Goal: Task Accomplishment & Management: Use online tool/utility

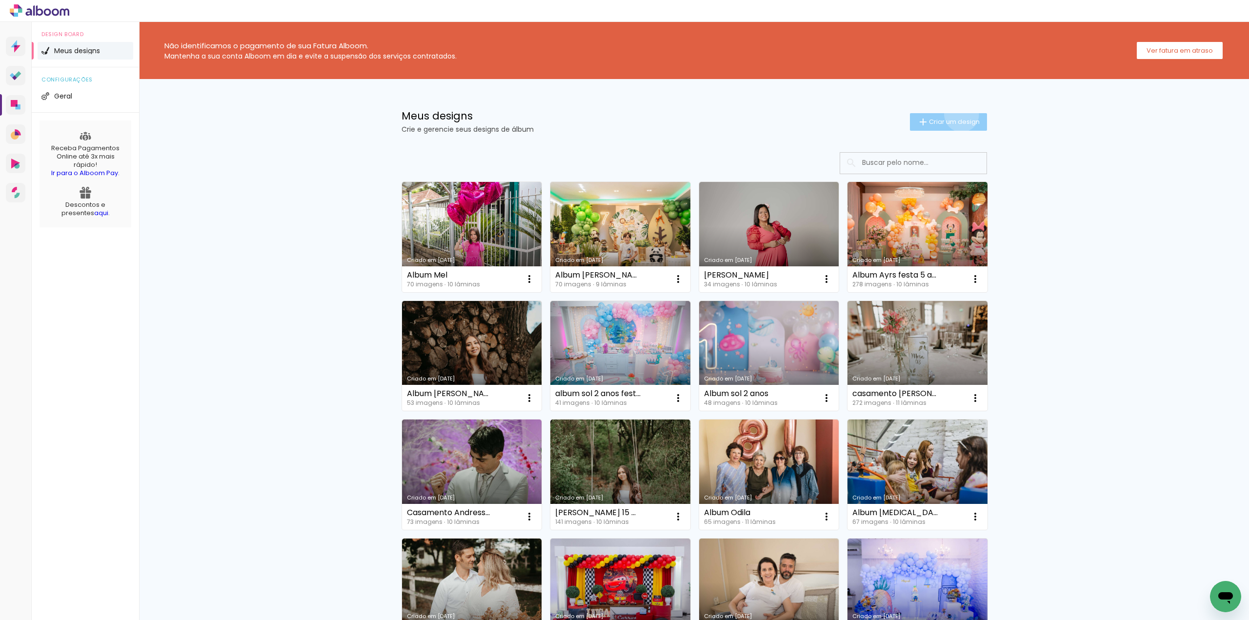
click at [955, 115] on paper-button "Criar um design" at bounding box center [948, 122] width 77 height 18
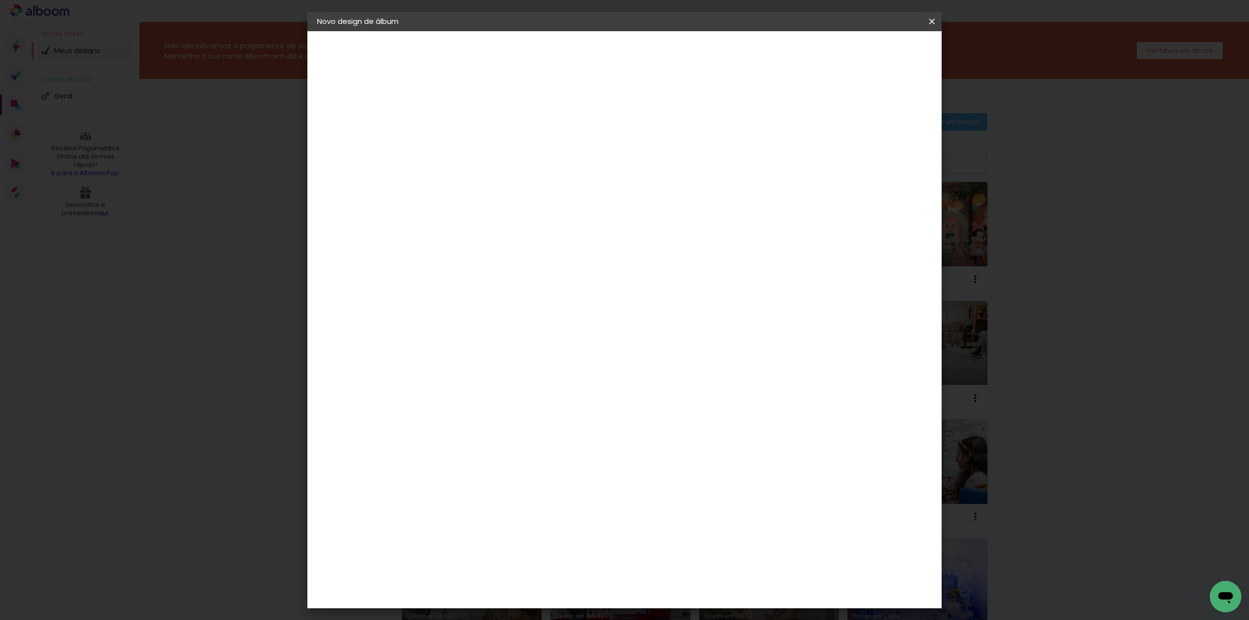
click at [477, 131] on input at bounding box center [477, 130] width 0 height 15
type input "Album [PERSON_NAME]"
type paper-input "Album [PERSON_NAME]"
click at [0, 0] on slot "Avançar" at bounding box center [0, 0] width 0 height 0
click at [659, 154] on paper-item "Tamanho Livre" at bounding box center [613, 148] width 94 height 21
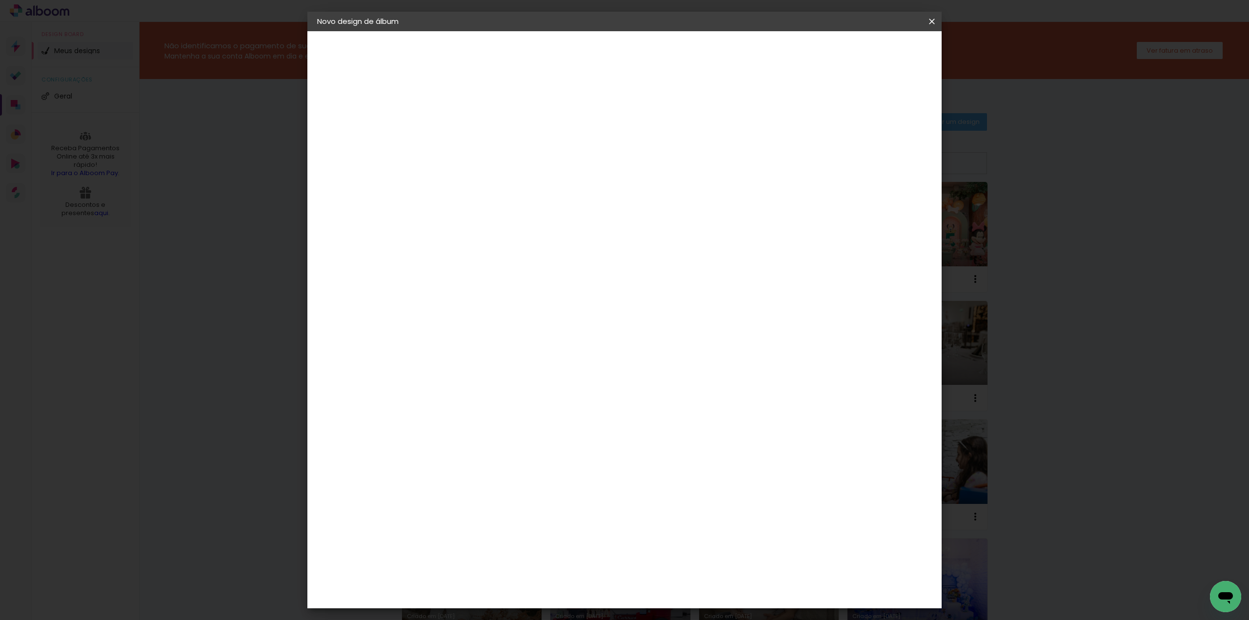
click at [0, 0] on slot "Avançar" at bounding box center [0, 0] width 0 height 0
click at [685, 406] on input "60" at bounding box center [677, 406] width 25 height 15
type input "40"
type paper-input "40"
click at [870, 55] on span "Iniciar design" at bounding box center [848, 51] width 44 height 7
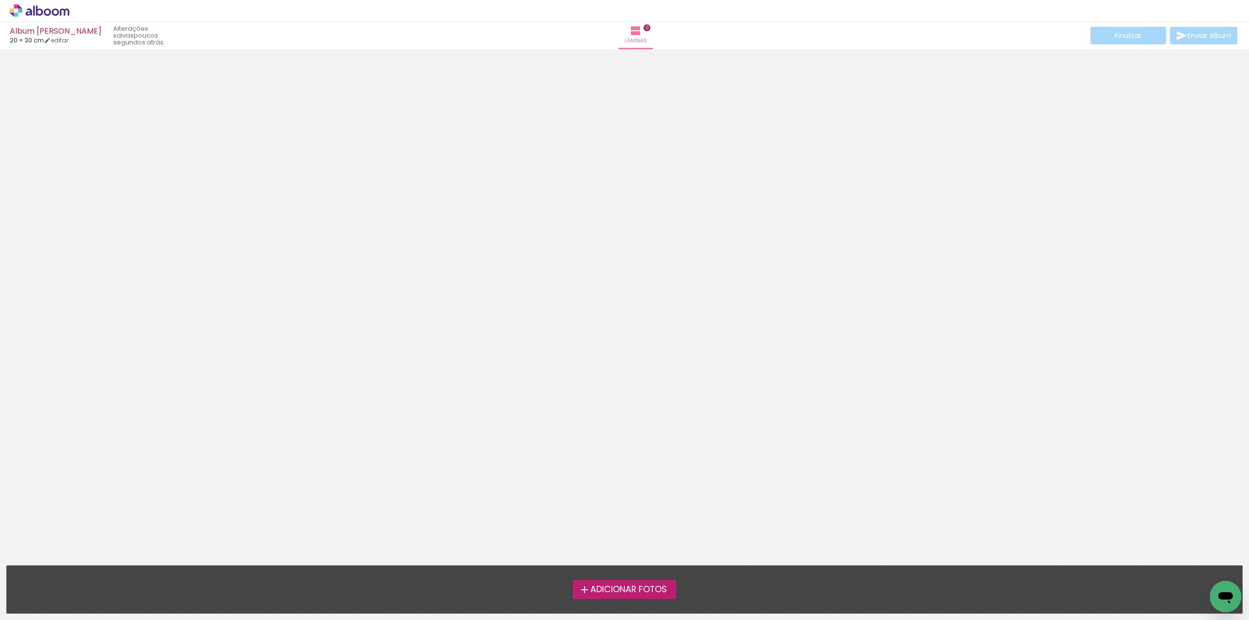
click at [602, 585] on span "Adicionar Fotos" at bounding box center [628, 589] width 77 height 9
click at [0, 0] on input "file" at bounding box center [0, 0] width 0 height 0
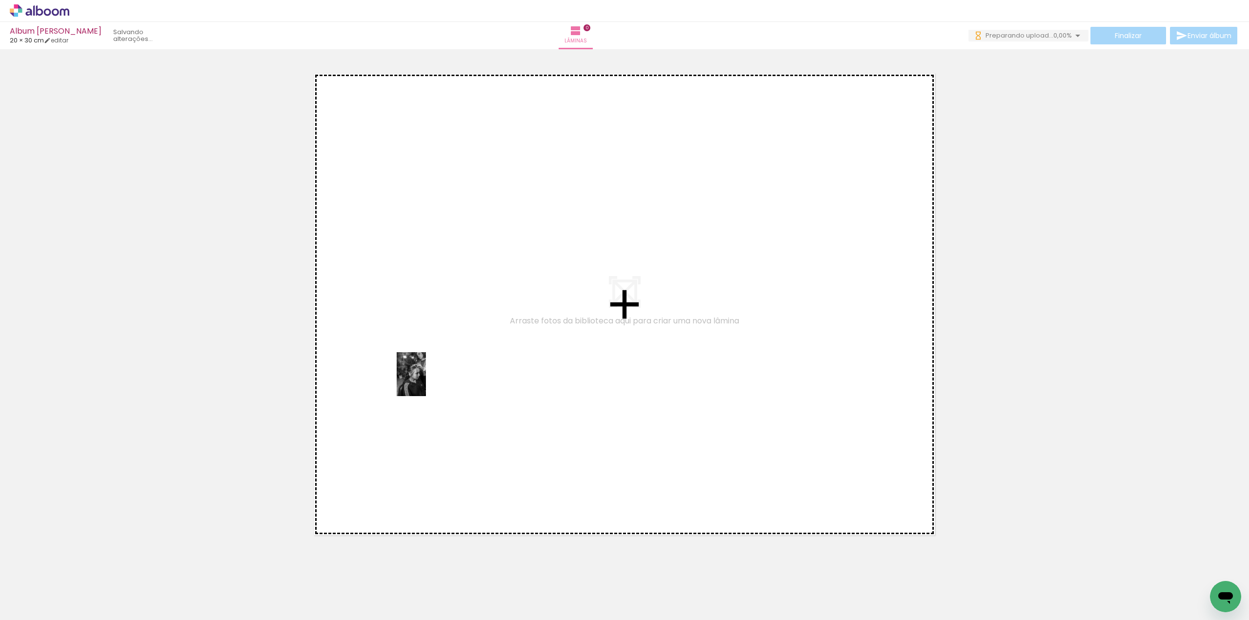
drag, startPoint x: 97, startPoint y: 603, endPoint x: 426, endPoint y: 382, distance: 397.2
click at [426, 381] on quentale-workspace at bounding box center [624, 310] width 1249 height 620
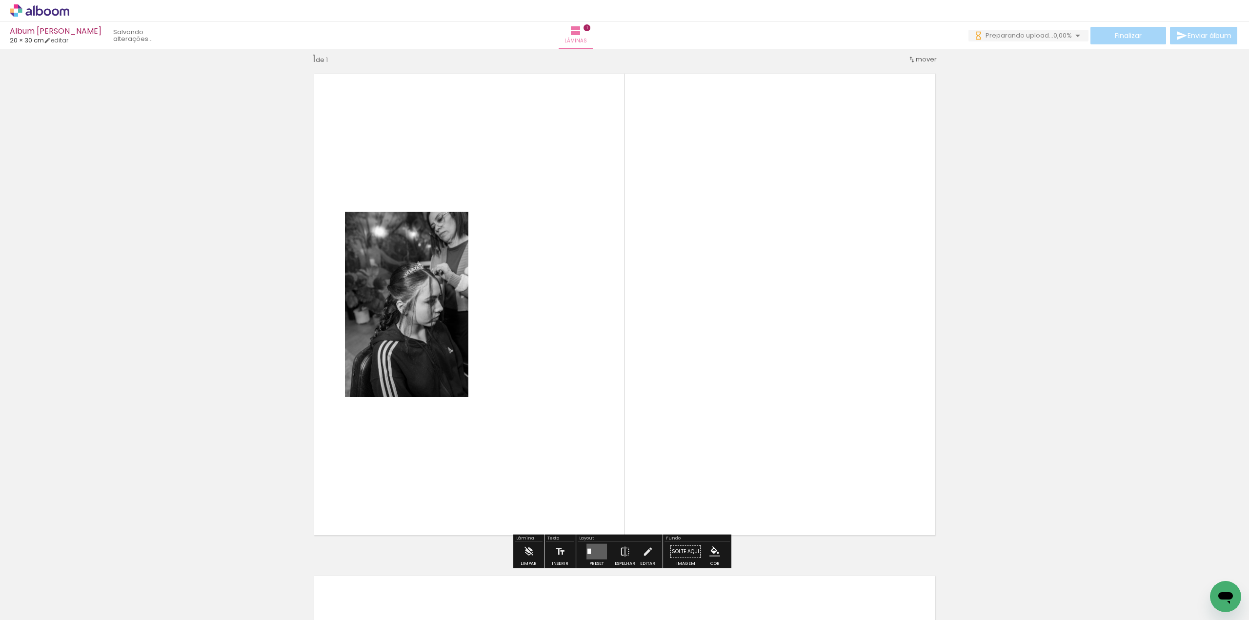
scroll to position [12, 0]
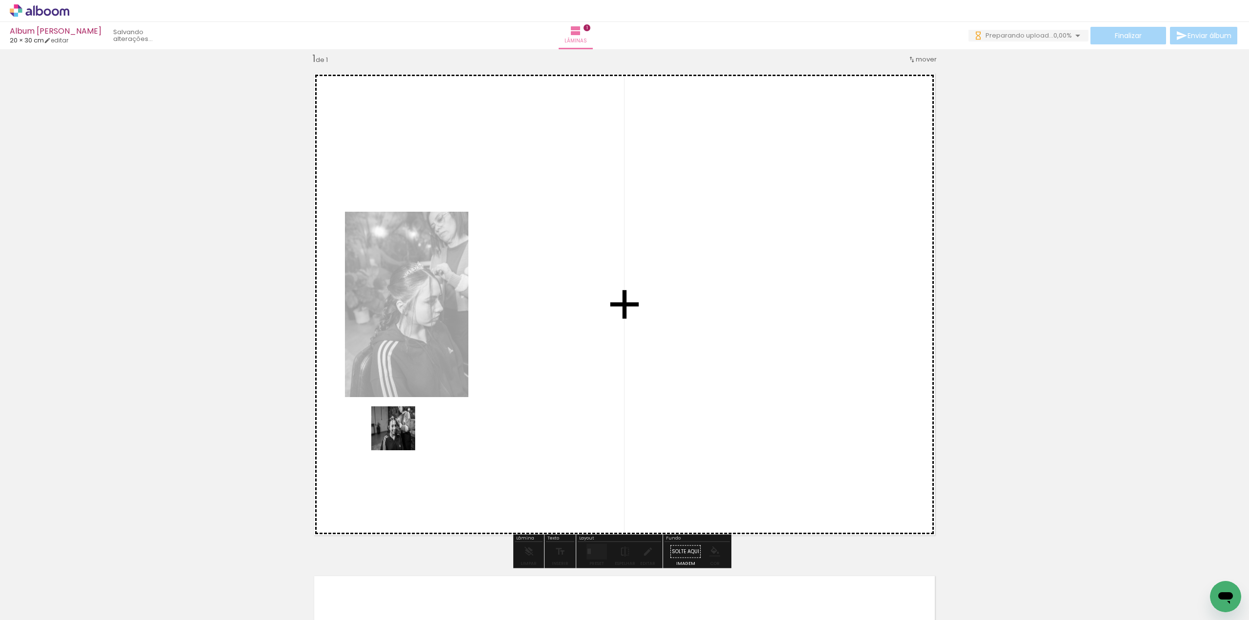
drag, startPoint x: 158, startPoint y: 595, endPoint x: 401, endPoint y: 434, distance: 291.9
click at [401, 434] on quentale-workspace at bounding box center [624, 310] width 1249 height 620
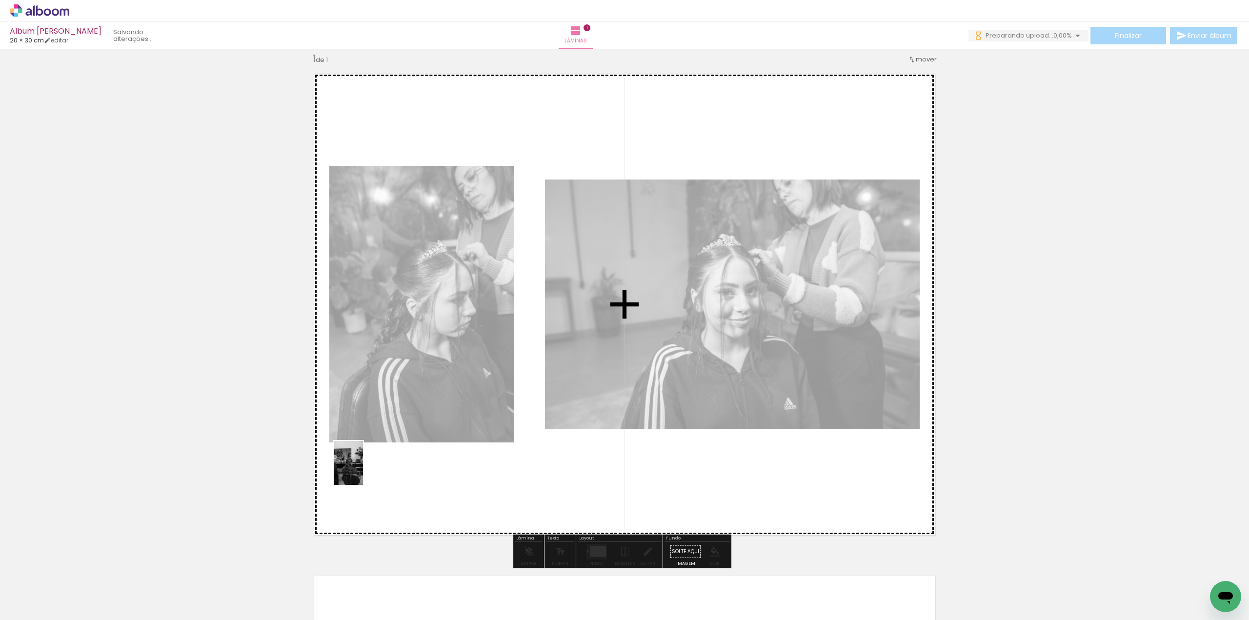
drag, startPoint x: 214, startPoint y: 592, endPoint x: 360, endPoint y: 475, distance: 187.4
click at [363, 470] on quentale-workspace at bounding box center [624, 310] width 1249 height 620
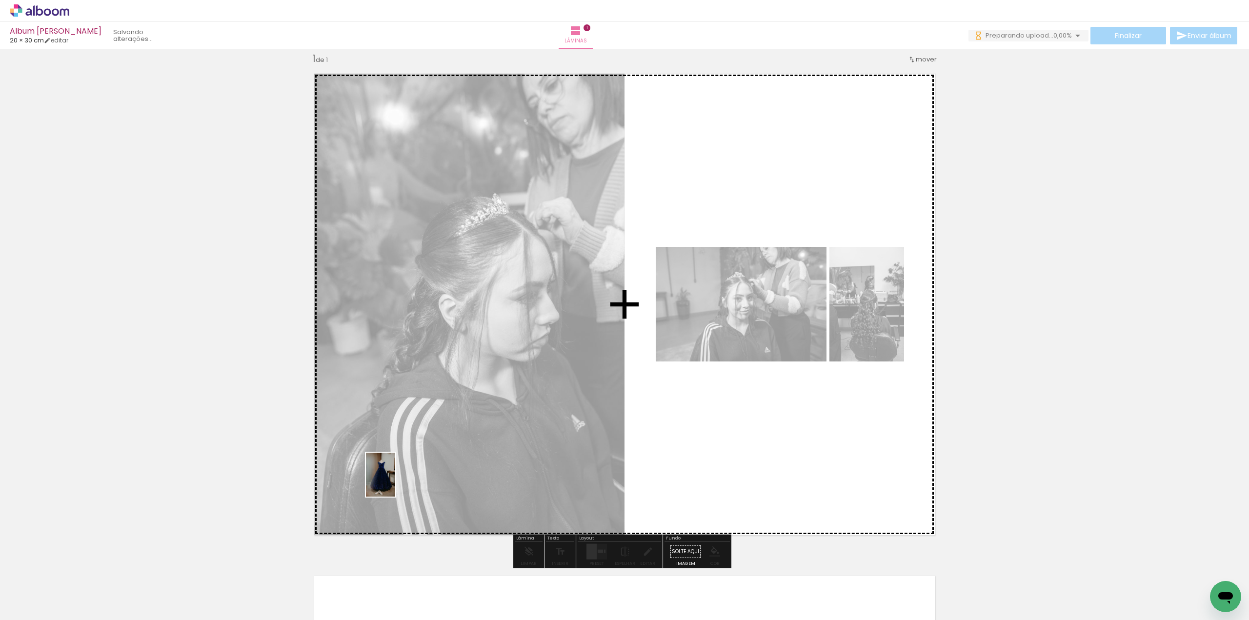
drag, startPoint x: 272, startPoint y: 605, endPoint x: 415, endPoint y: 463, distance: 201.4
click at [415, 463] on quentale-workspace at bounding box center [624, 310] width 1249 height 620
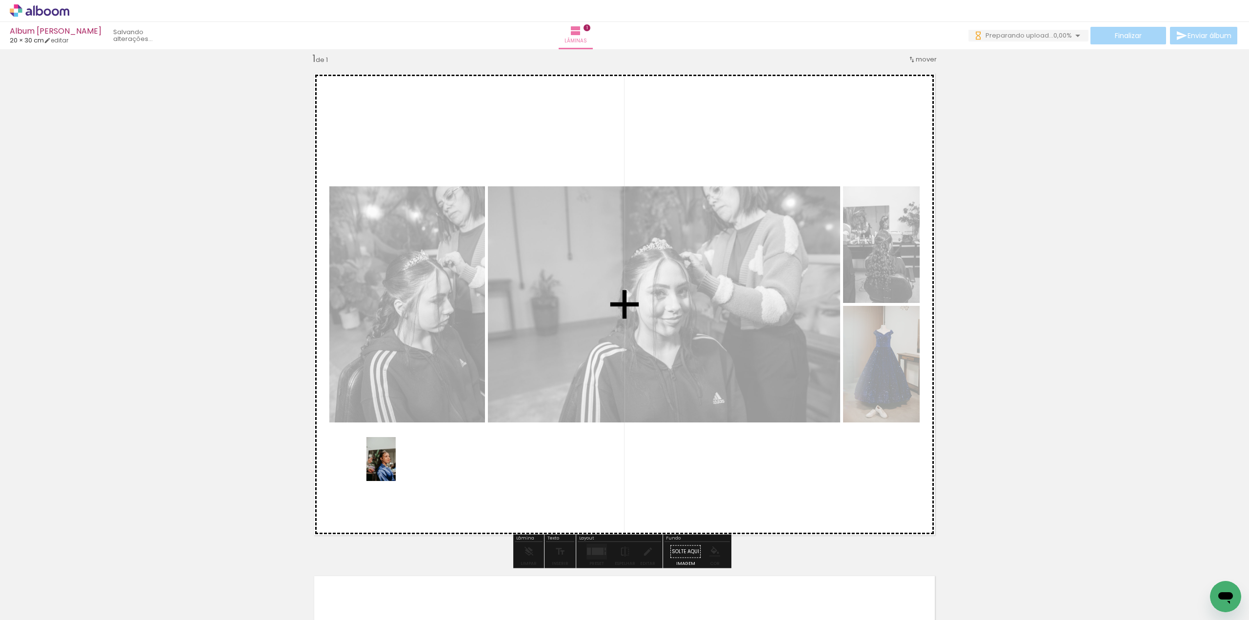
drag, startPoint x: 324, startPoint y: 602, endPoint x: 396, endPoint y: 466, distance: 153.8
click at [396, 466] on quentale-workspace at bounding box center [624, 310] width 1249 height 620
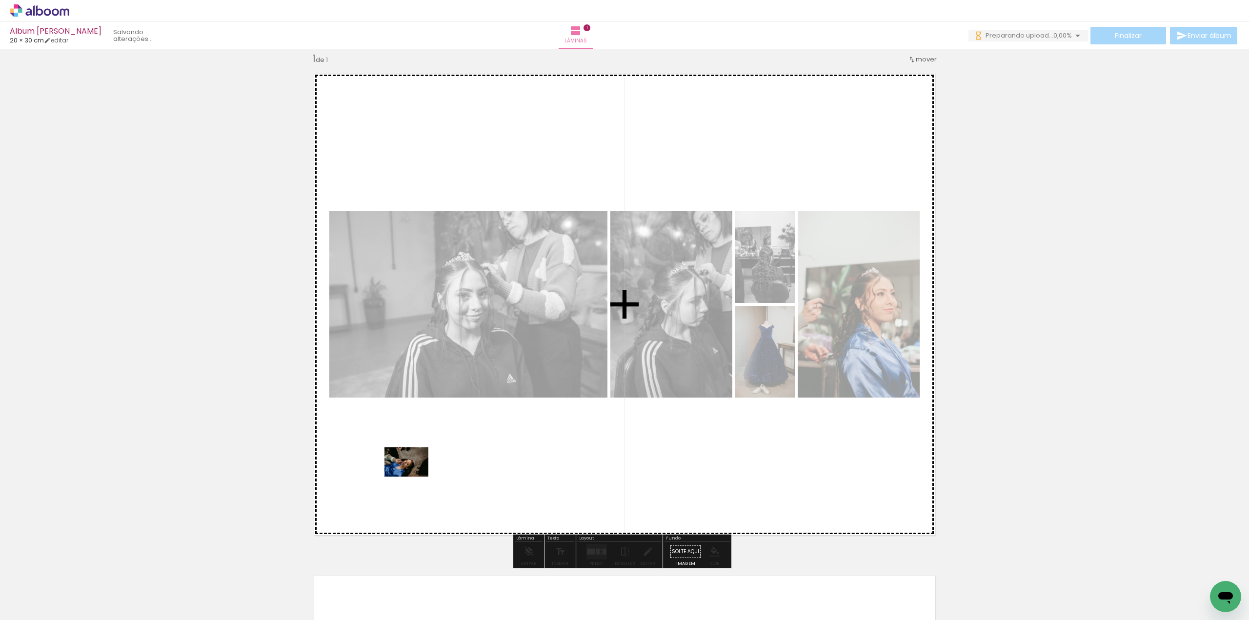
drag, startPoint x: 367, startPoint y: 589, endPoint x: 414, endPoint y: 477, distance: 121.8
click at [414, 477] on quentale-workspace at bounding box center [624, 310] width 1249 height 620
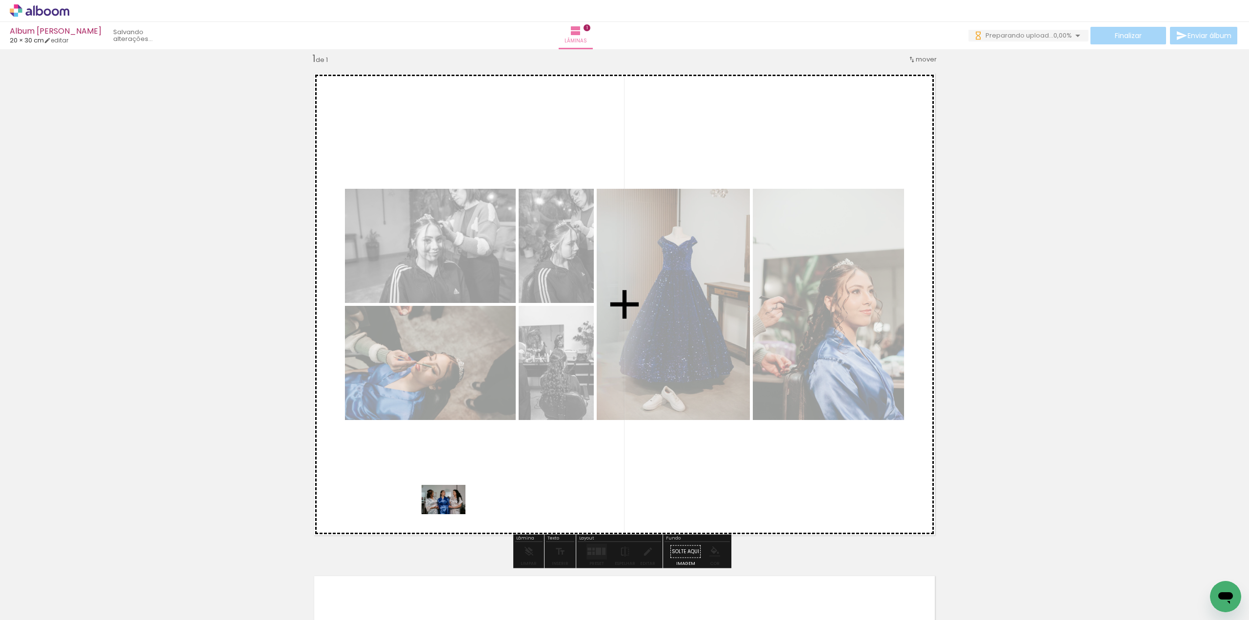
drag, startPoint x: 438, startPoint y: 605, endPoint x: 451, endPoint y: 514, distance: 92.1
click at [451, 514] on quentale-workspace at bounding box center [624, 310] width 1249 height 620
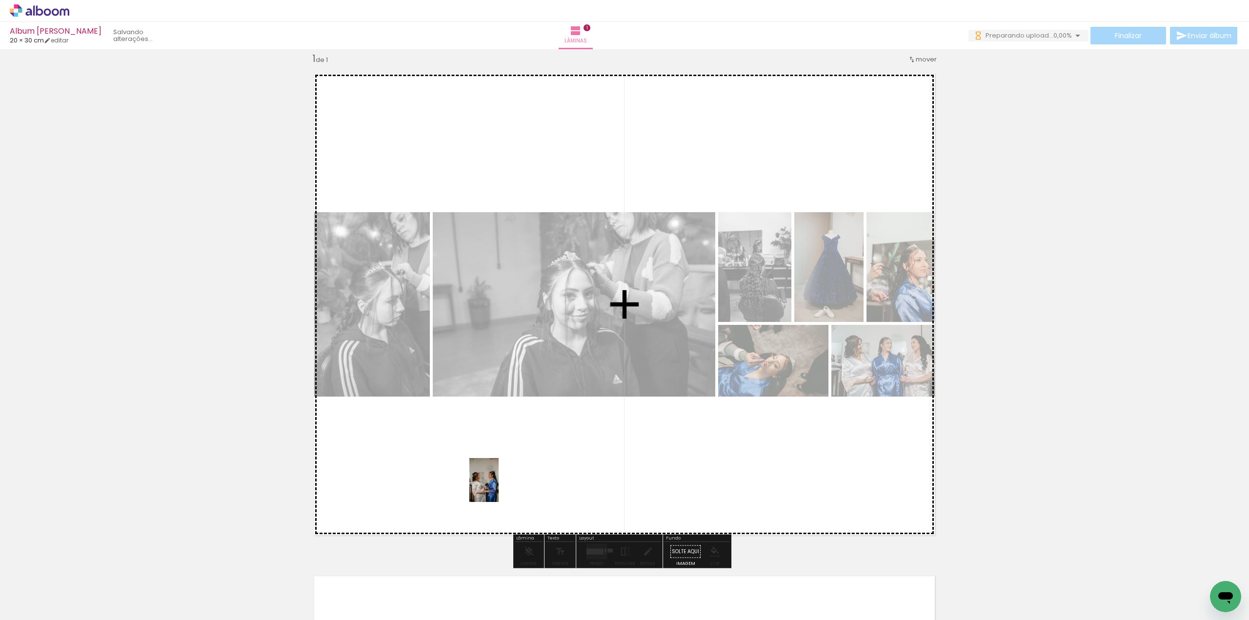
drag, startPoint x: 481, startPoint y: 600, endPoint x: 498, endPoint y: 487, distance: 114.0
click at [498, 487] on quentale-workspace at bounding box center [624, 310] width 1249 height 620
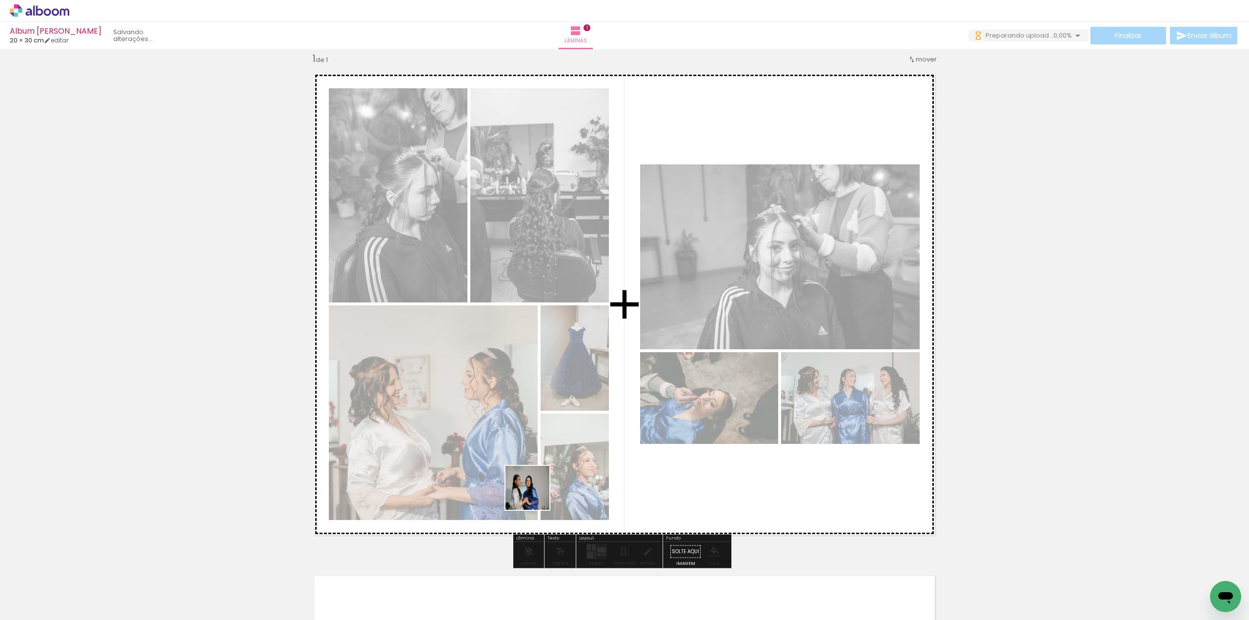
drag, startPoint x: 525, startPoint y: 594, endPoint x: 536, endPoint y: 486, distance: 108.3
click at [536, 486] on quentale-workspace at bounding box center [624, 310] width 1249 height 620
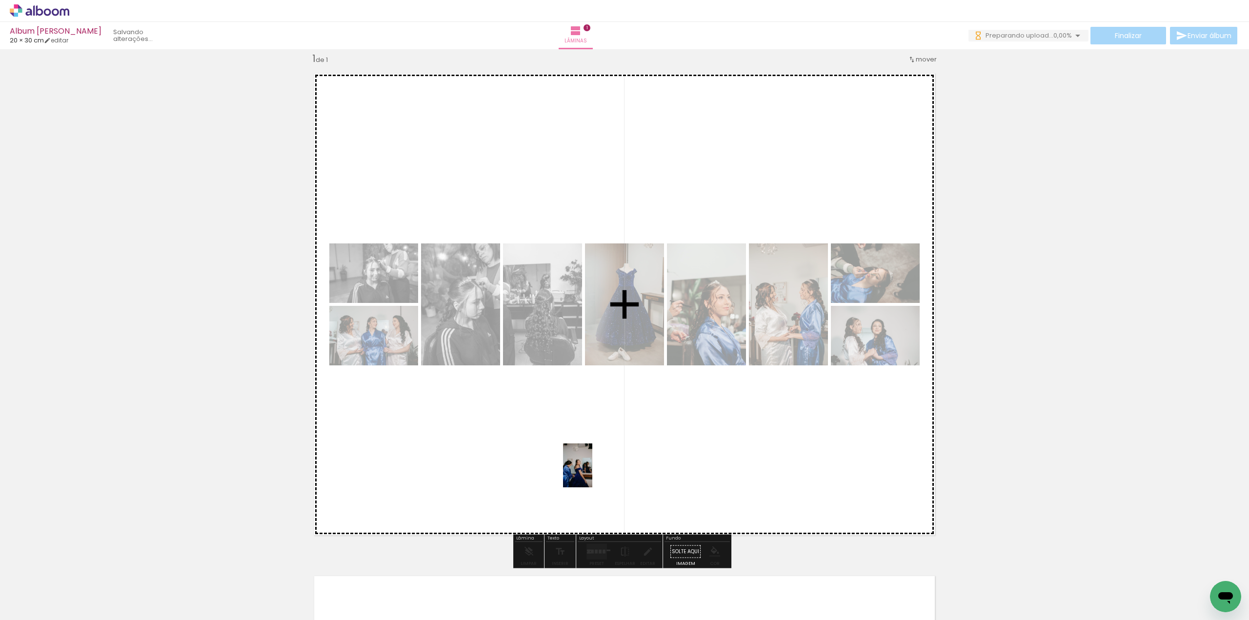
drag, startPoint x: 586, startPoint y: 594, endPoint x: 593, endPoint y: 466, distance: 128.5
click at [593, 470] on quentale-workspace at bounding box center [624, 310] width 1249 height 620
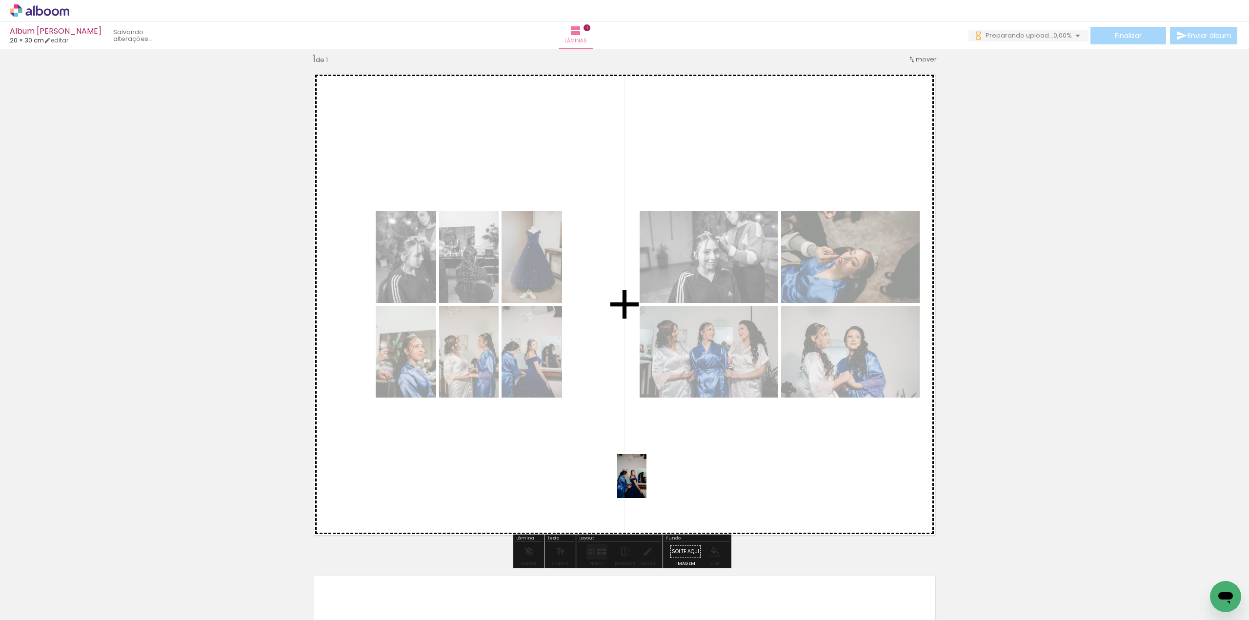
drag, startPoint x: 645, startPoint y: 598, endPoint x: 647, endPoint y: 481, distance: 117.1
click at [647, 481] on quentale-workspace at bounding box center [624, 310] width 1249 height 620
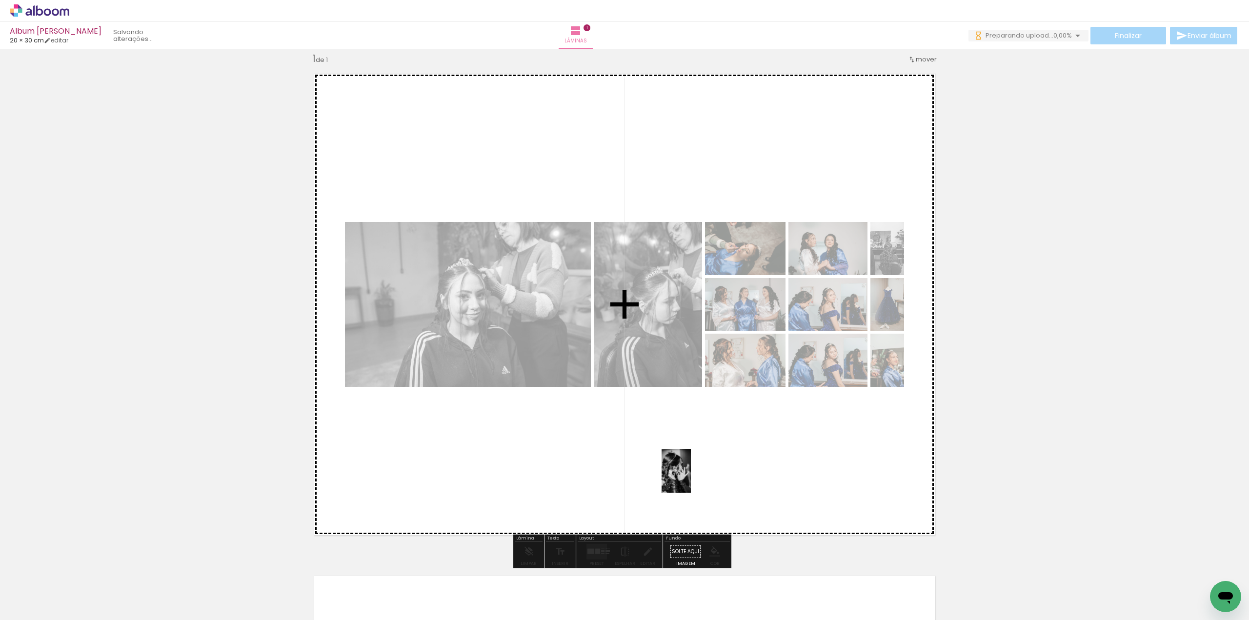
drag, startPoint x: 699, startPoint y: 600, endPoint x: 691, endPoint y: 478, distance: 122.7
click at [691, 478] on quentale-workspace at bounding box center [624, 310] width 1249 height 620
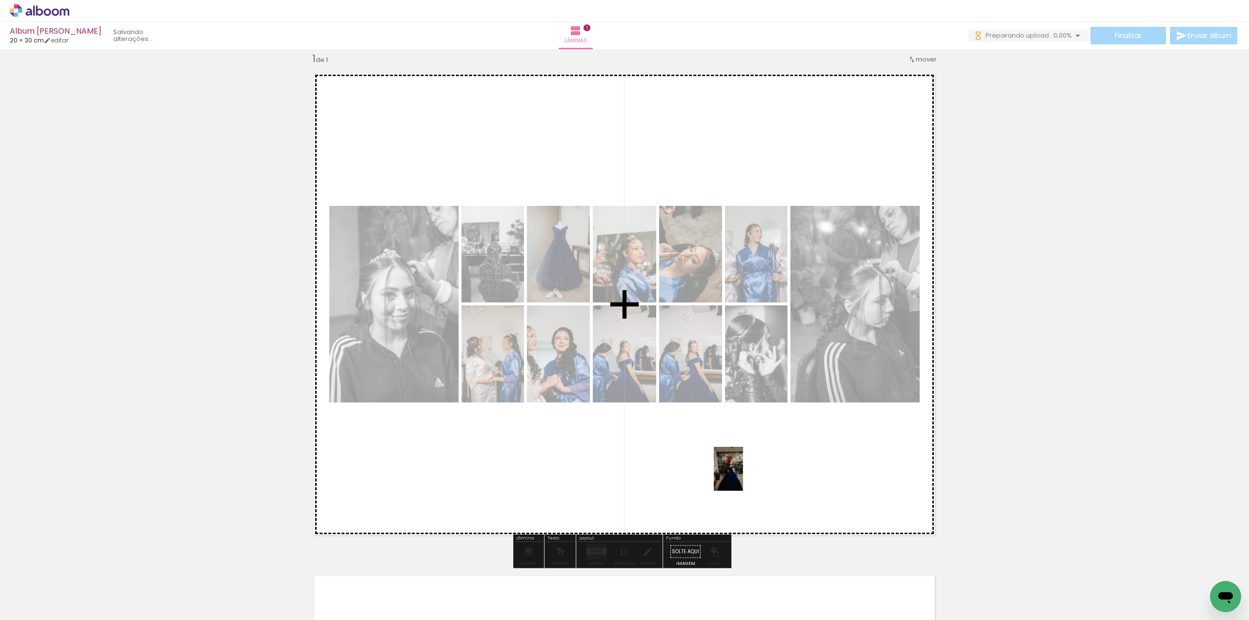
drag, startPoint x: 765, startPoint y: 597, endPoint x: 745, endPoint y: 479, distance: 119.6
click at [741, 474] on quentale-workspace at bounding box center [624, 310] width 1249 height 620
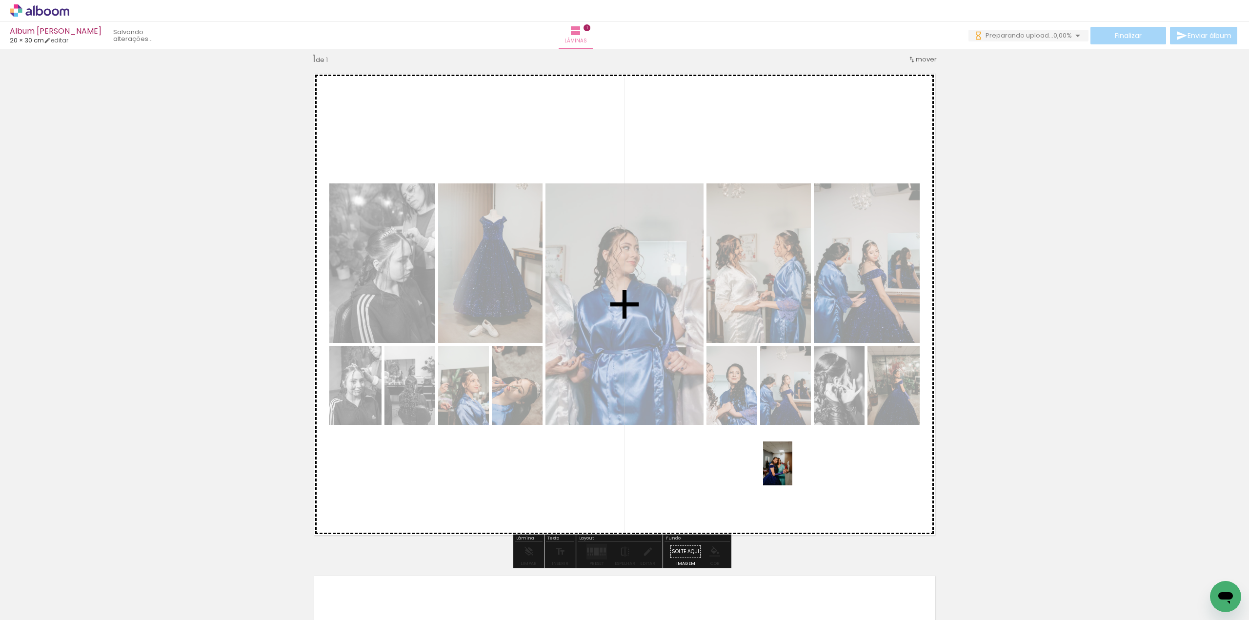
drag, startPoint x: 805, startPoint y: 582, endPoint x: 792, endPoint y: 471, distance: 111.9
click at [792, 471] on quentale-workspace at bounding box center [624, 310] width 1249 height 620
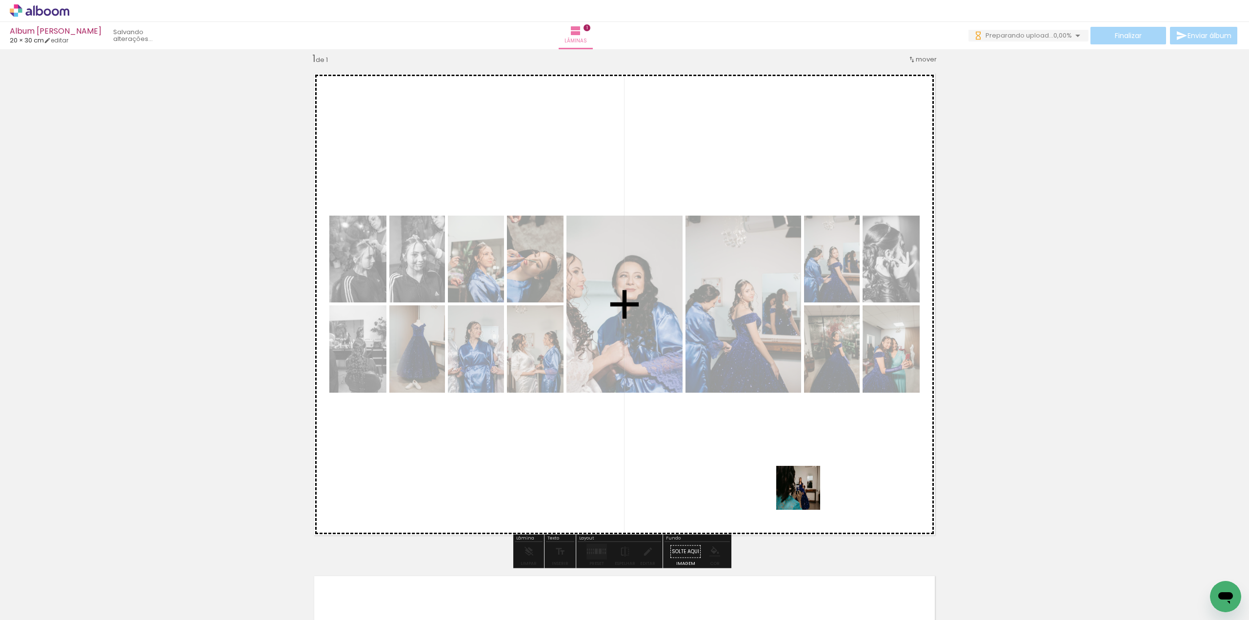
drag, startPoint x: 854, startPoint y: 596, endPoint x: 792, endPoint y: 460, distance: 148.6
click at [792, 460] on quentale-workspace at bounding box center [624, 310] width 1249 height 620
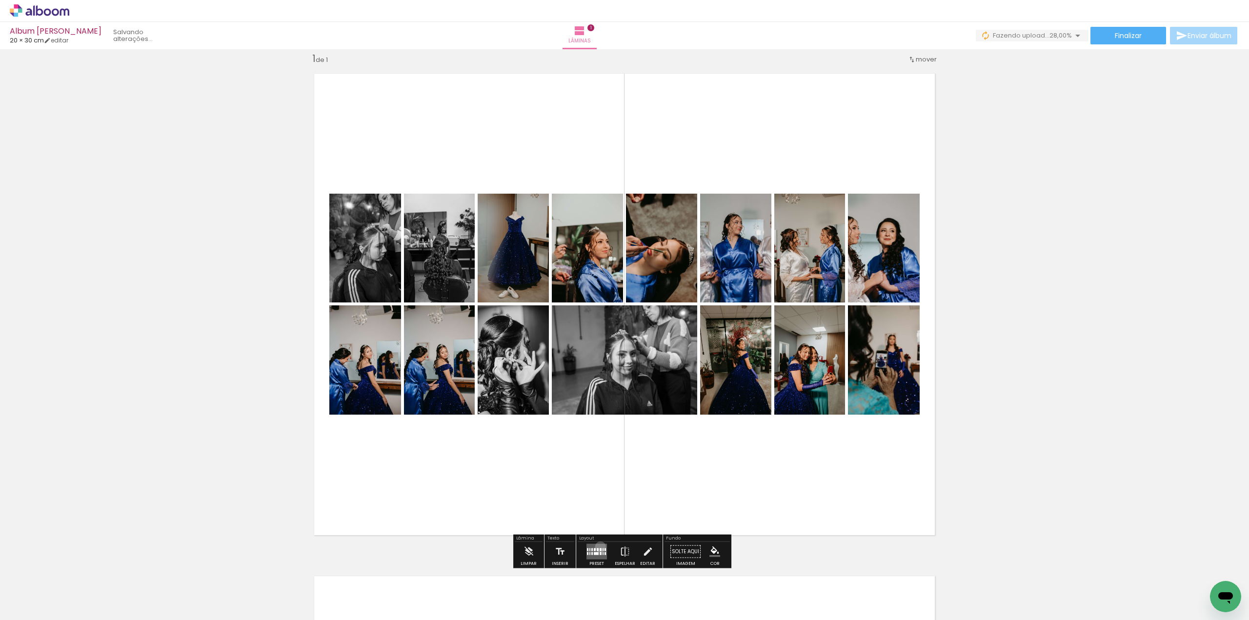
click at [598, 546] on quentale-layouter at bounding box center [596, 552] width 20 height 16
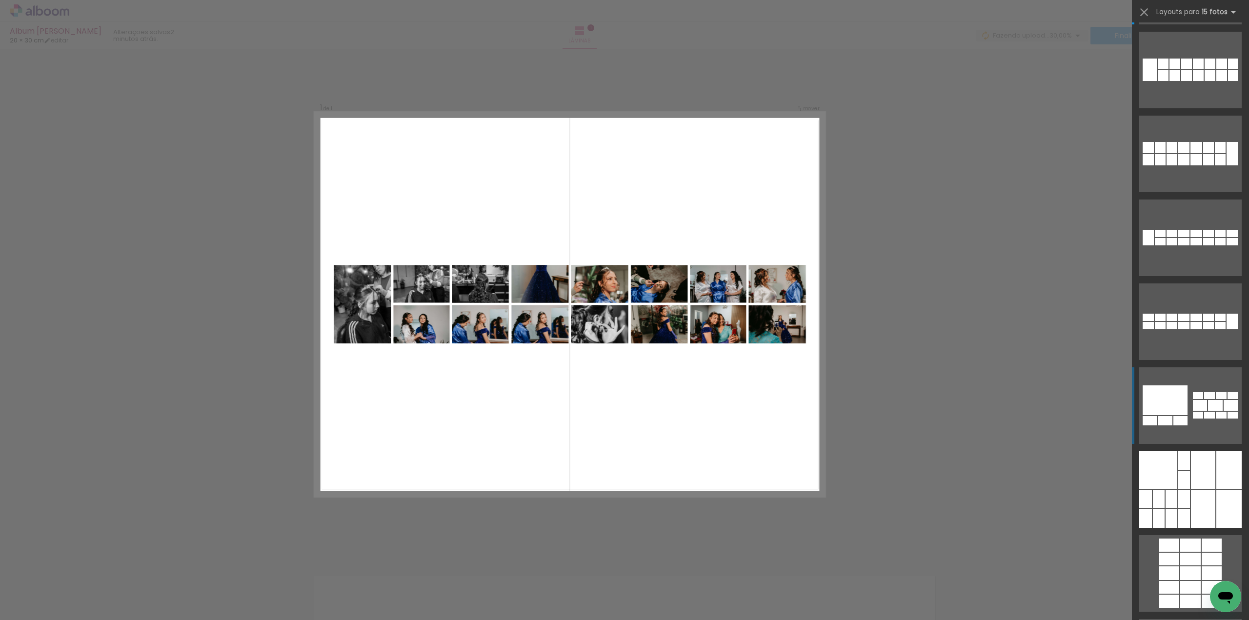
scroll to position [98, 0]
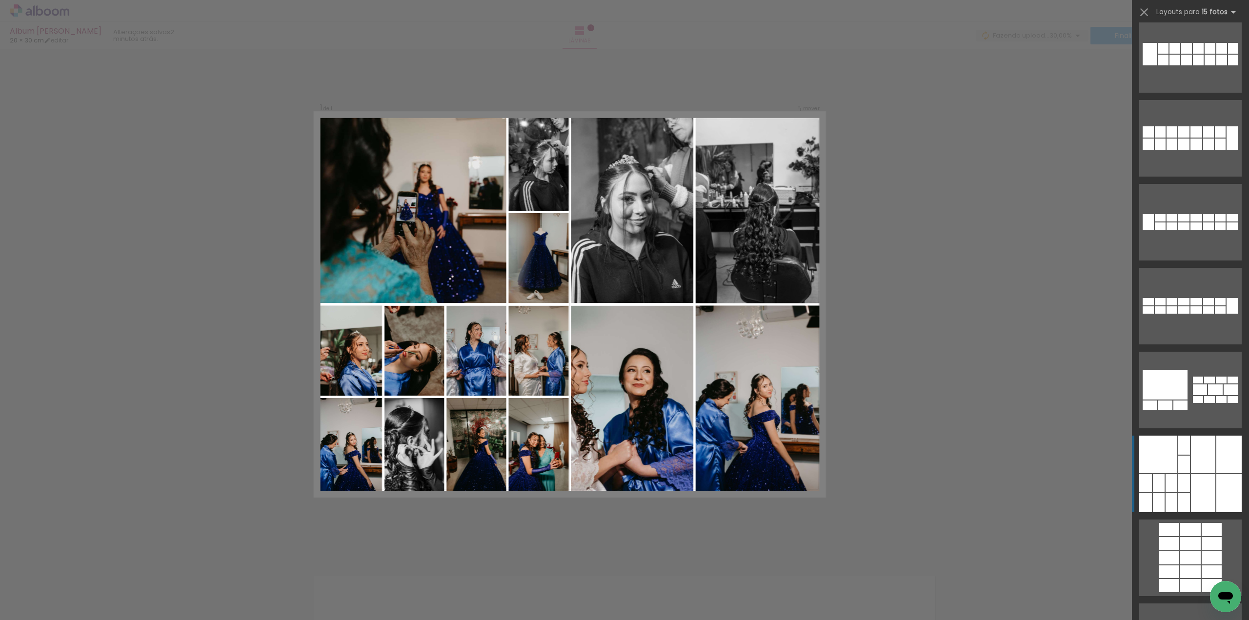
click at [1216, 468] on div at bounding box center [1228, 455] width 25 height 38
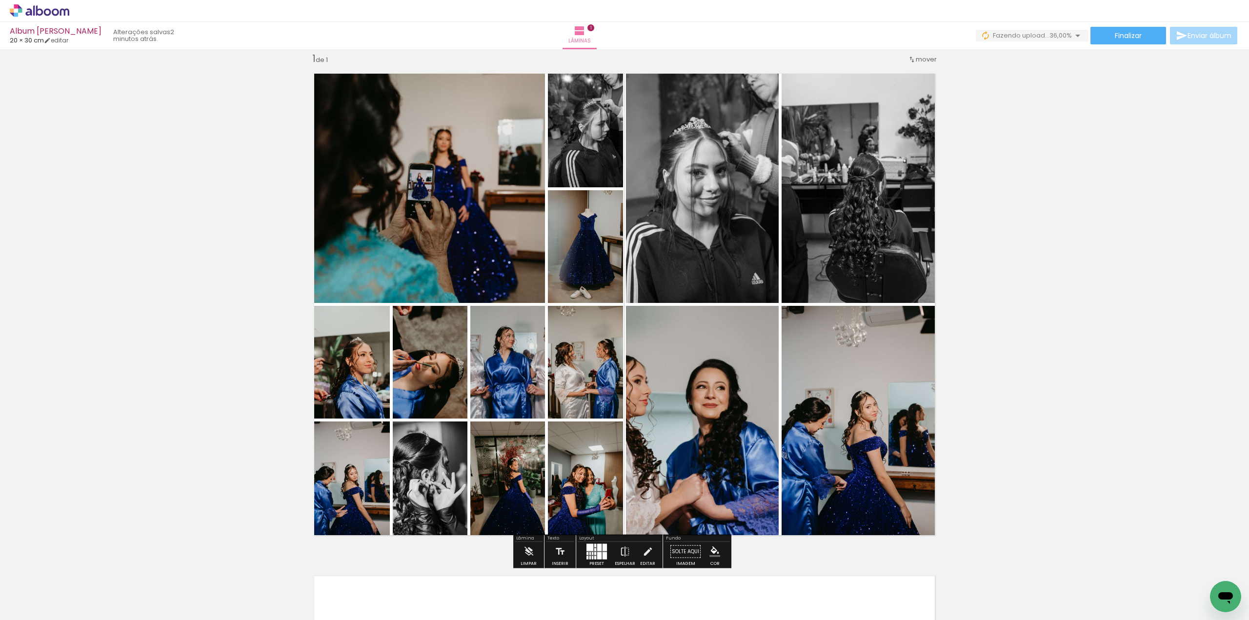
click at [598, 549] on div at bounding box center [599, 547] width 4 height 7
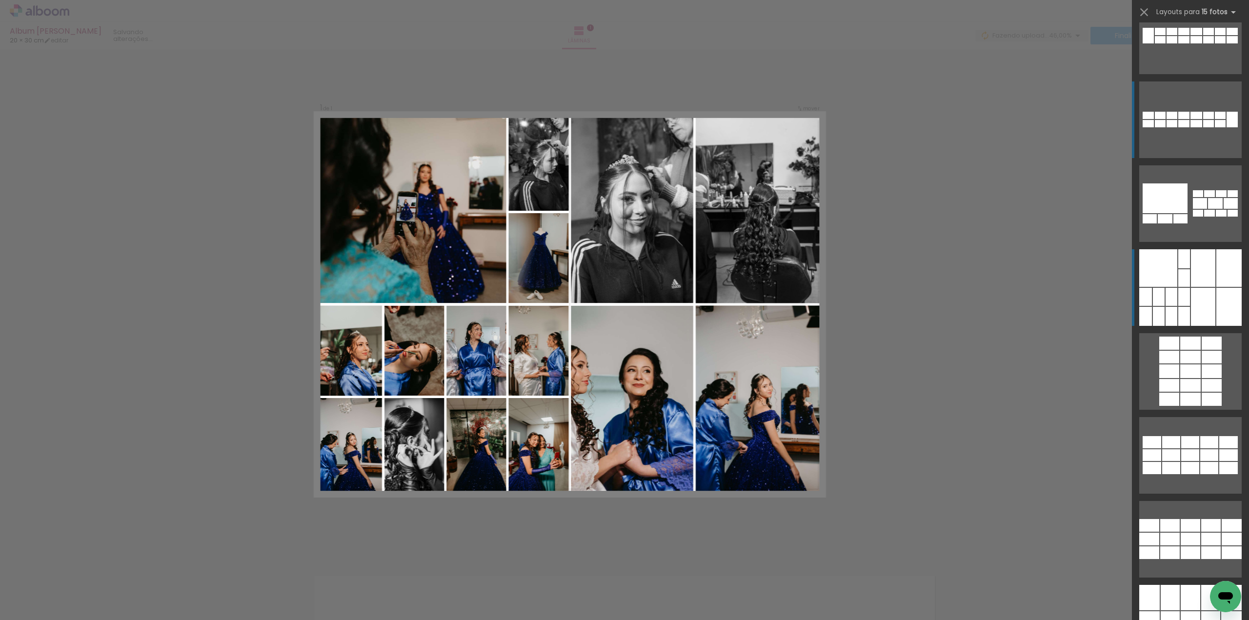
scroll to position [341, 0]
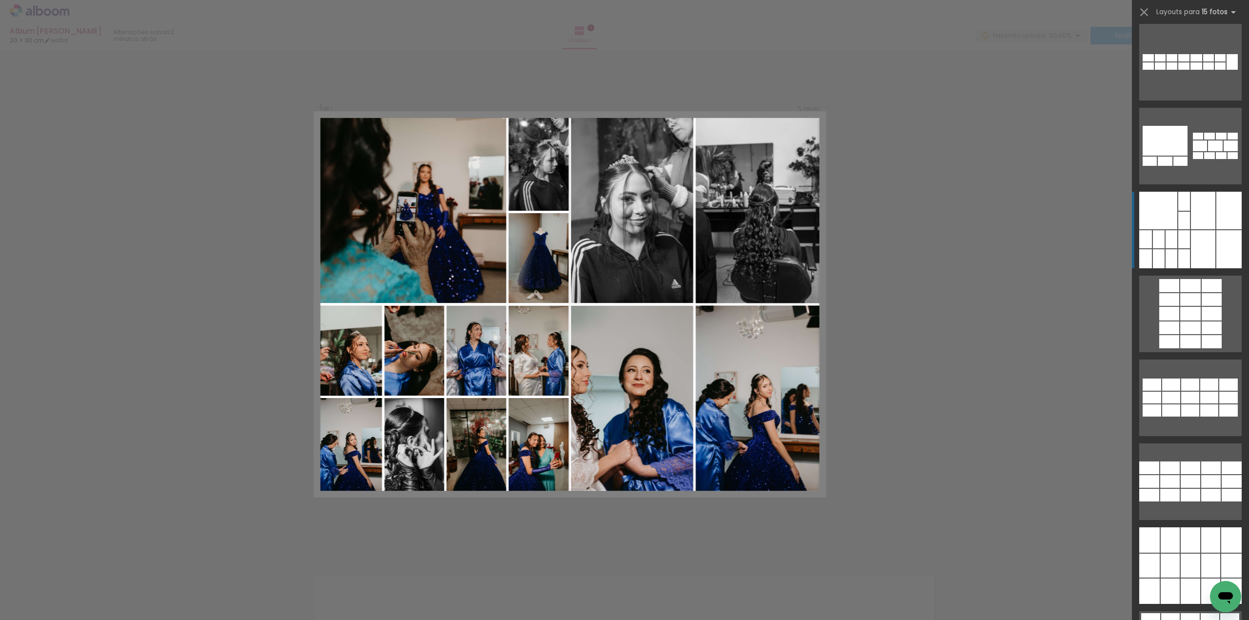
click at [1216, 256] on div at bounding box center [1228, 249] width 25 height 38
click at [1194, 245] on div at bounding box center [1203, 249] width 24 height 38
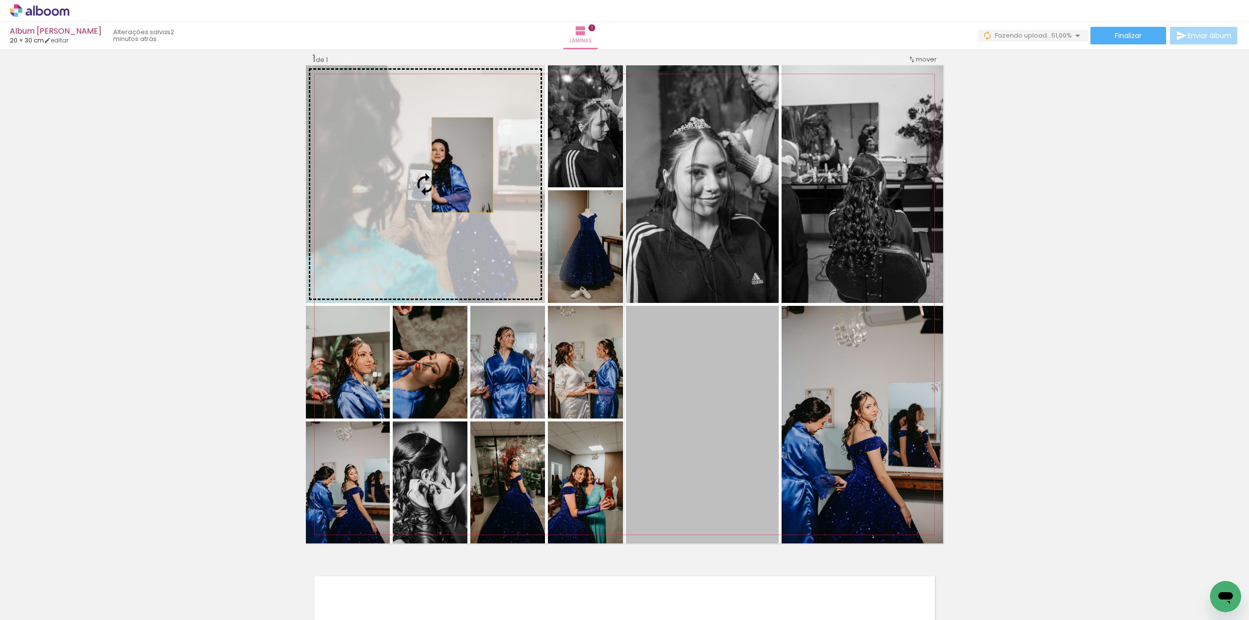
drag, startPoint x: 696, startPoint y: 423, endPoint x: 454, endPoint y: 152, distance: 364.1
click at [0, 0] on slot at bounding box center [0, 0] width 0 height 0
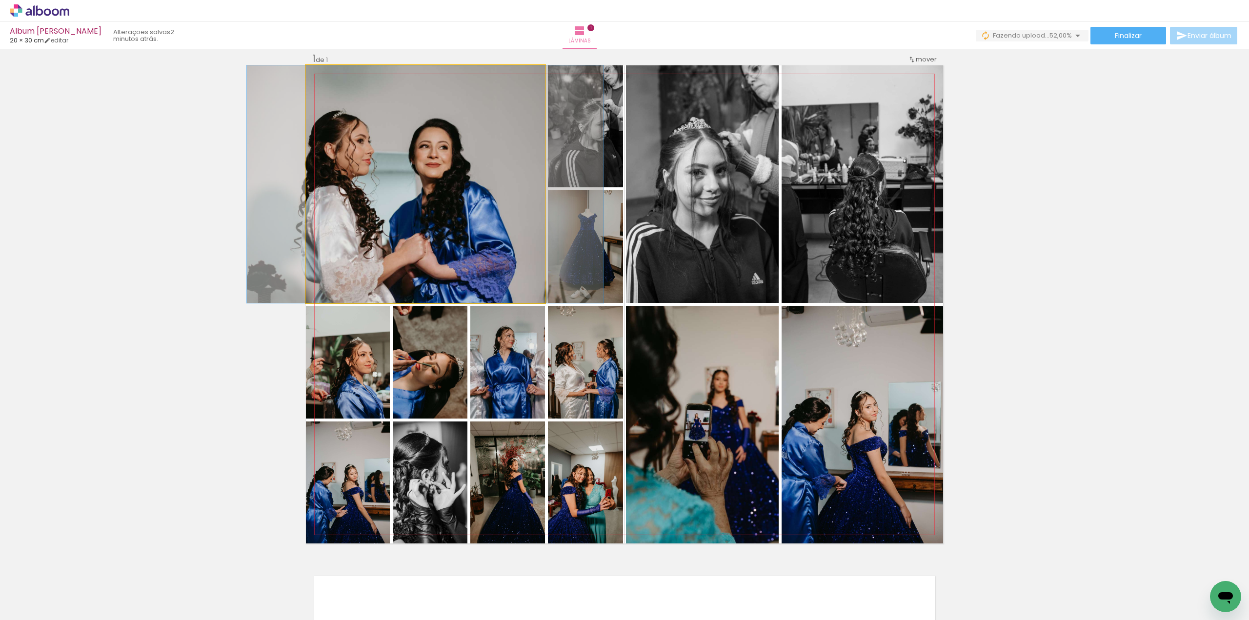
click at [471, 178] on quentale-photo at bounding box center [425, 184] width 239 height 238
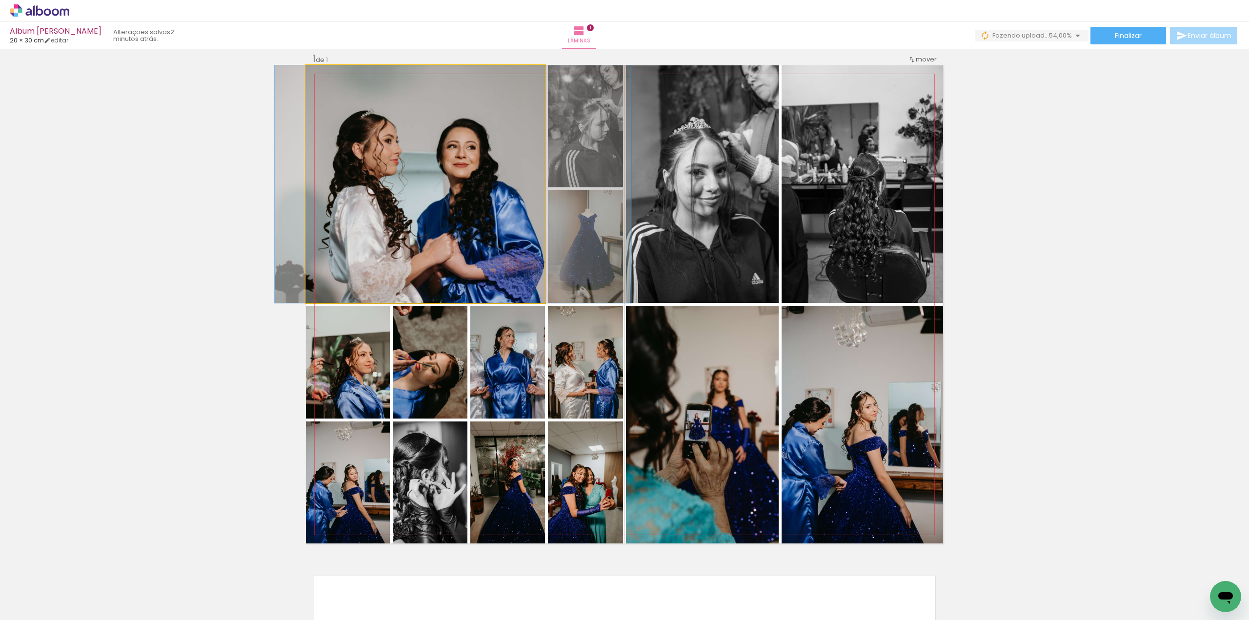
drag, startPoint x: 471, startPoint y: 178, endPoint x: 498, endPoint y: 169, distance: 29.2
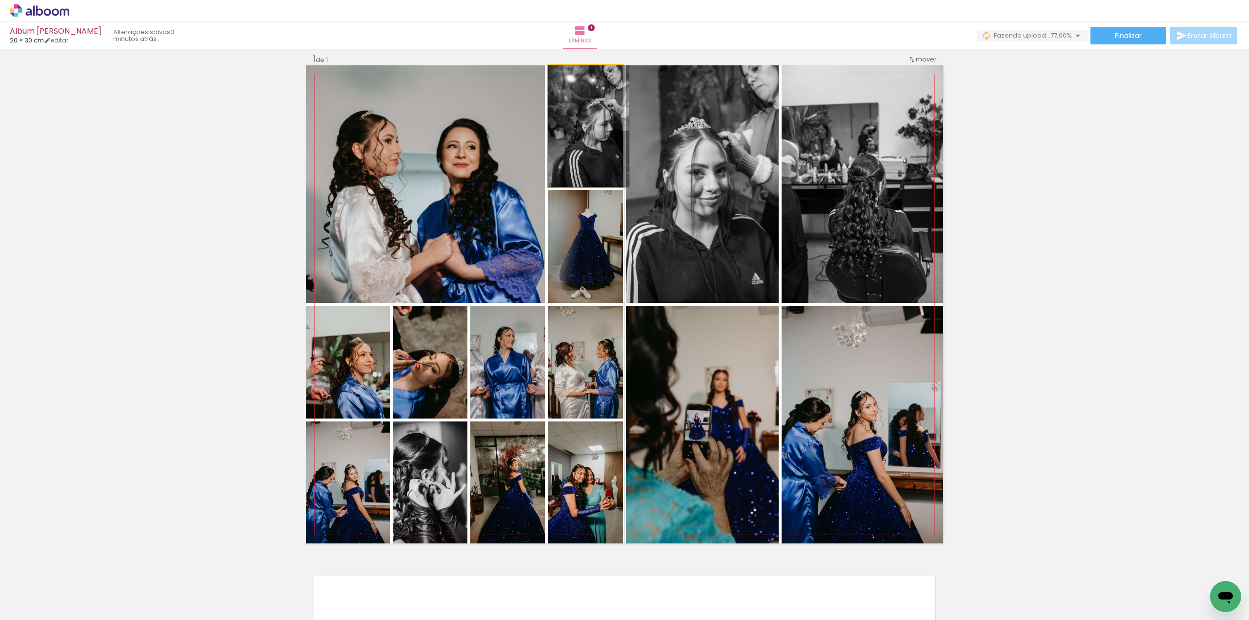
drag, startPoint x: 578, startPoint y: 147, endPoint x: 590, endPoint y: 150, distance: 12.1
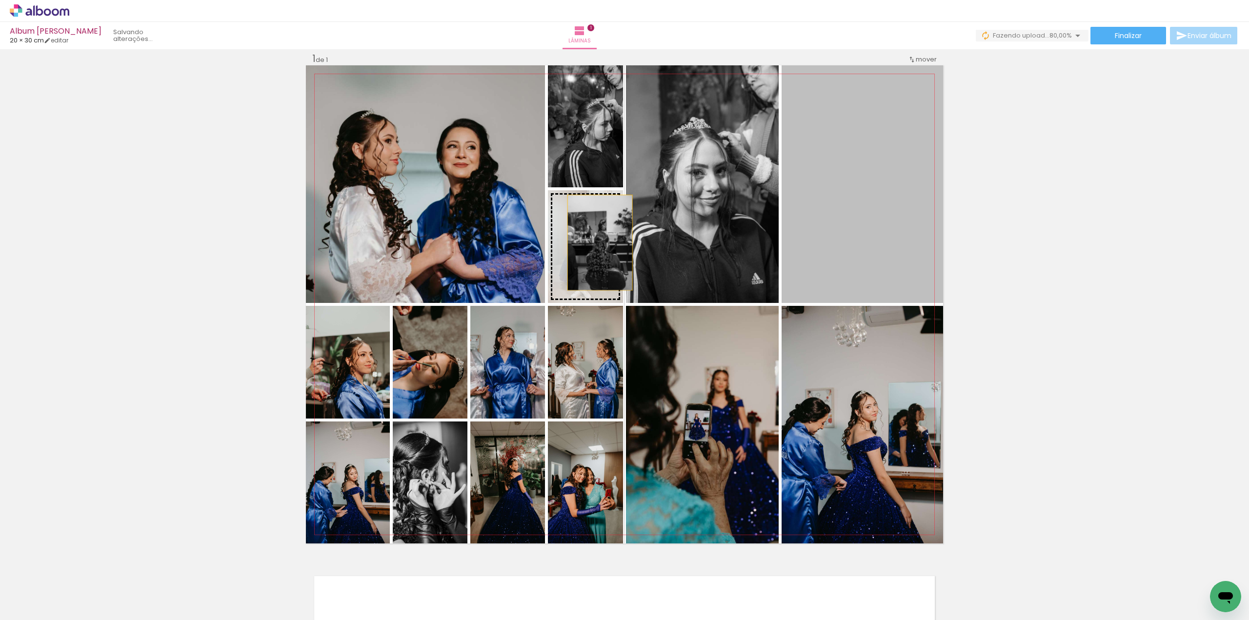
drag, startPoint x: 870, startPoint y: 234, endPoint x: 596, endPoint y: 242, distance: 274.2
click at [0, 0] on slot at bounding box center [0, 0] width 0 height 0
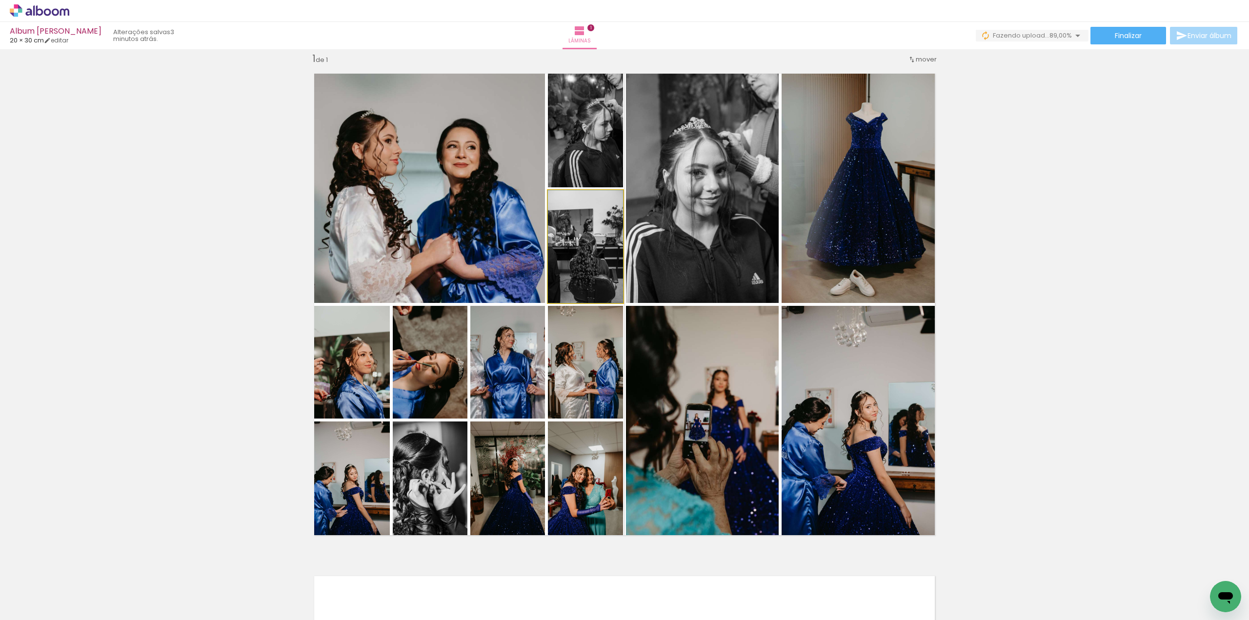
drag, startPoint x: 593, startPoint y: 254, endPoint x: 614, endPoint y: 266, distance: 24.3
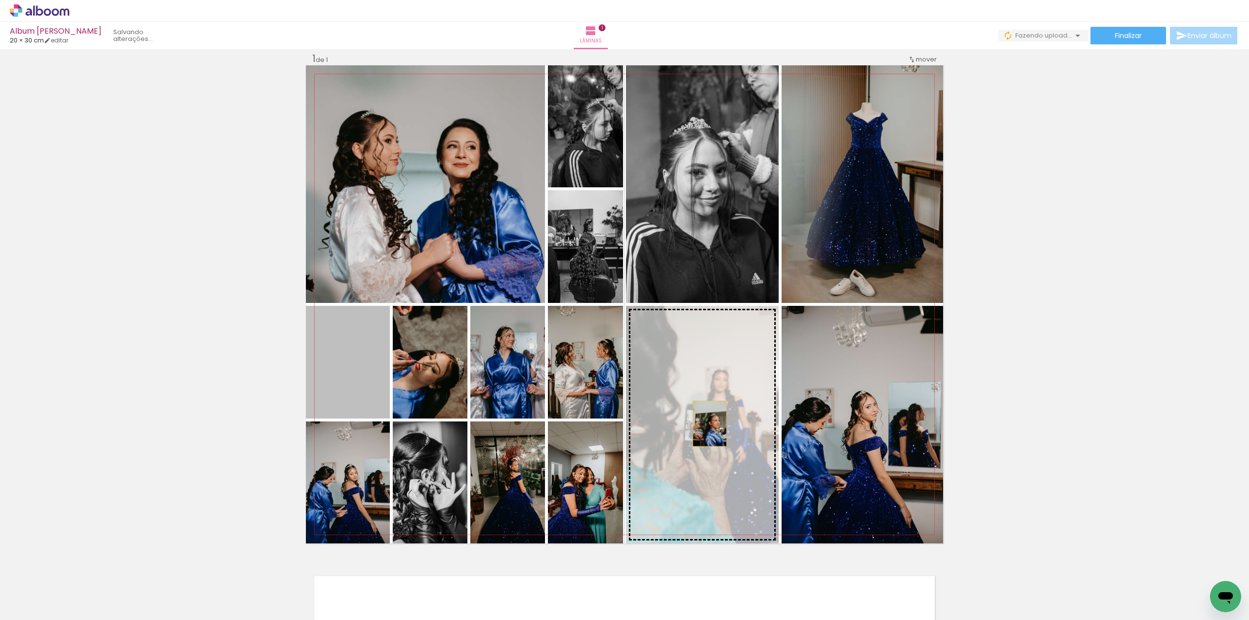
drag, startPoint x: 362, startPoint y: 387, endPoint x: 706, endPoint y: 423, distance: 345.8
click at [0, 0] on slot at bounding box center [0, 0] width 0 height 0
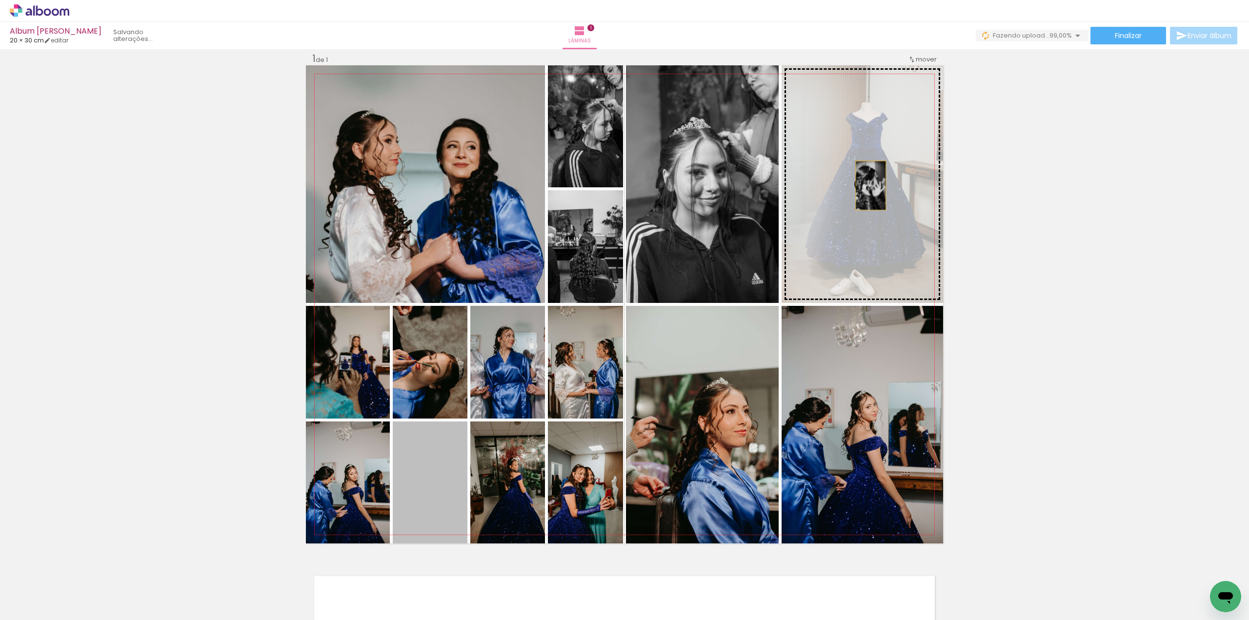
drag, startPoint x: 438, startPoint y: 490, endPoint x: 867, endPoint y: 185, distance: 525.7
click at [0, 0] on slot at bounding box center [0, 0] width 0 height 0
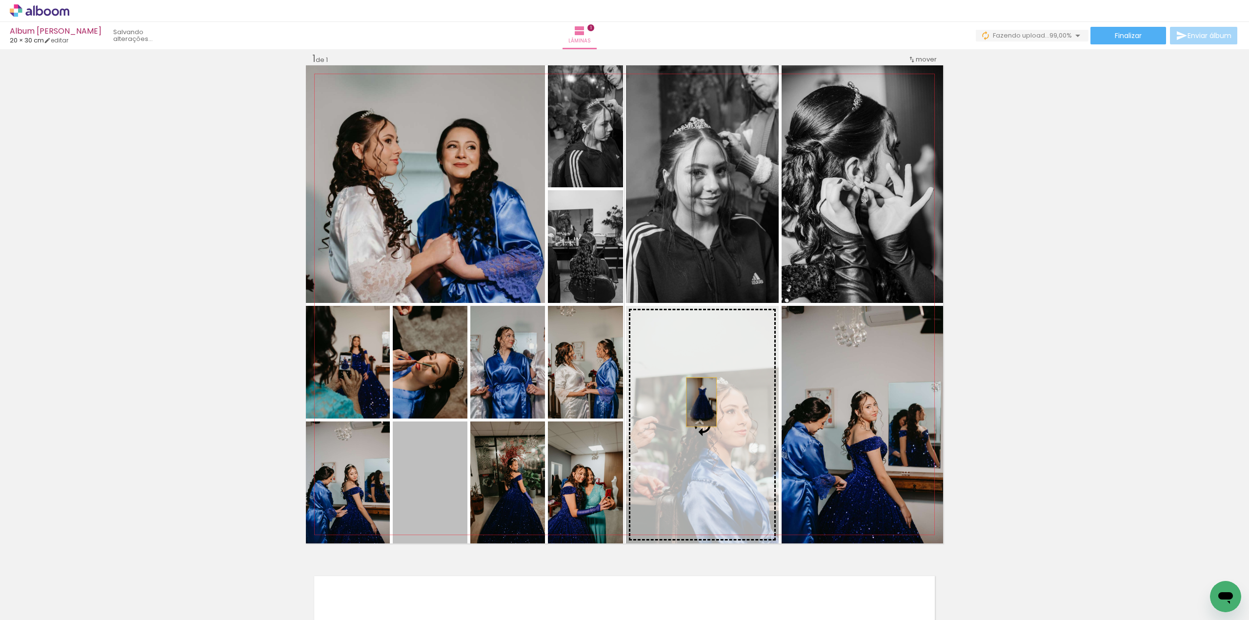
drag, startPoint x: 430, startPoint y: 491, endPoint x: 697, endPoint y: 402, distance: 282.3
click at [0, 0] on slot at bounding box center [0, 0] width 0 height 0
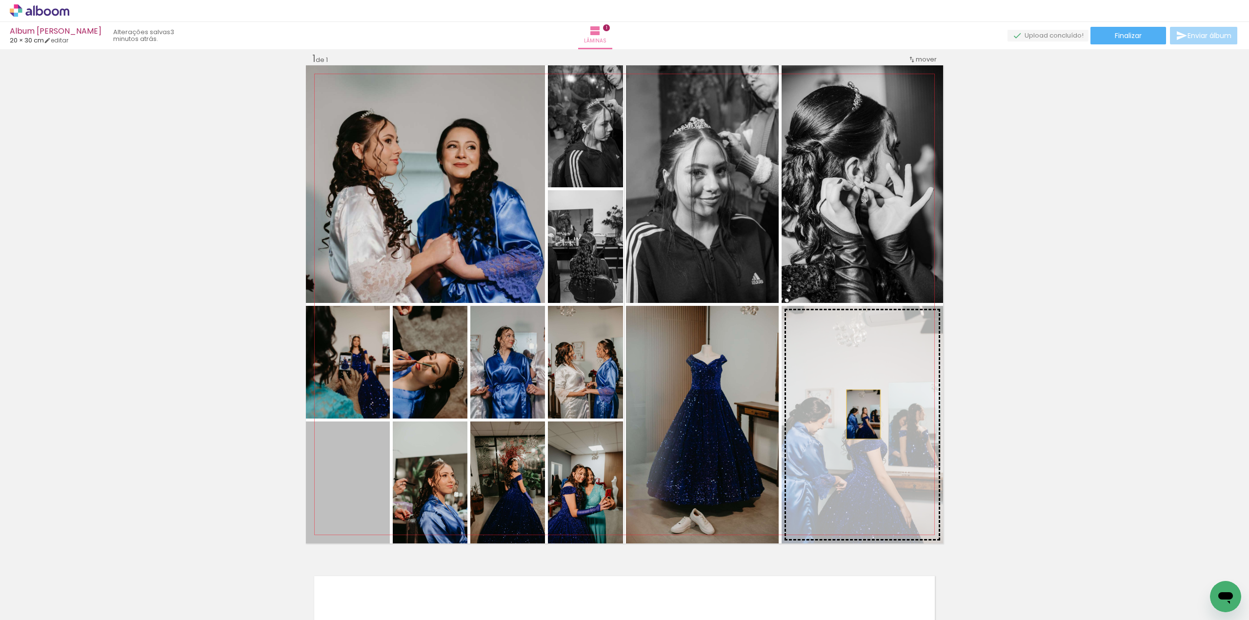
drag, startPoint x: 354, startPoint y: 502, endPoint x: 859, endPoint y: 414, distance: 513.4
click at [0, 0] on slot at bounding box center [0, 0] width 0 height 0
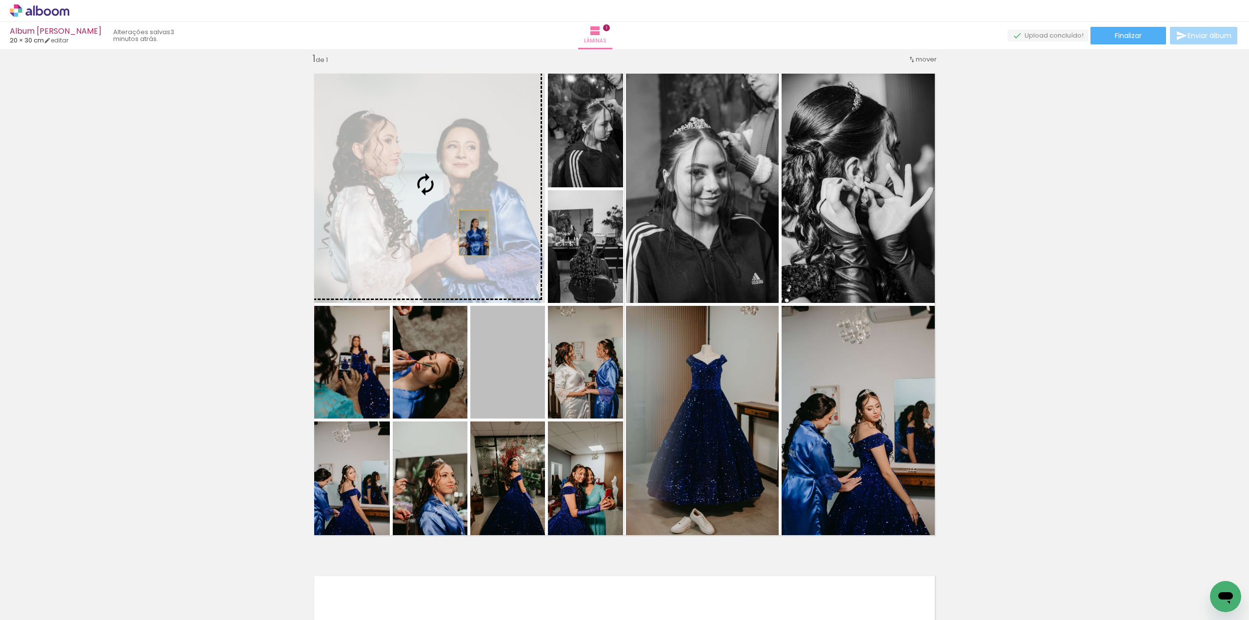
drag, startPoint x: 517, startPoint y: 385, endPoint x: 458, endPoint y: 222, distance: 173.0
click at [0, 0] on slot at bounding box center [0, 0] width 0 height 0
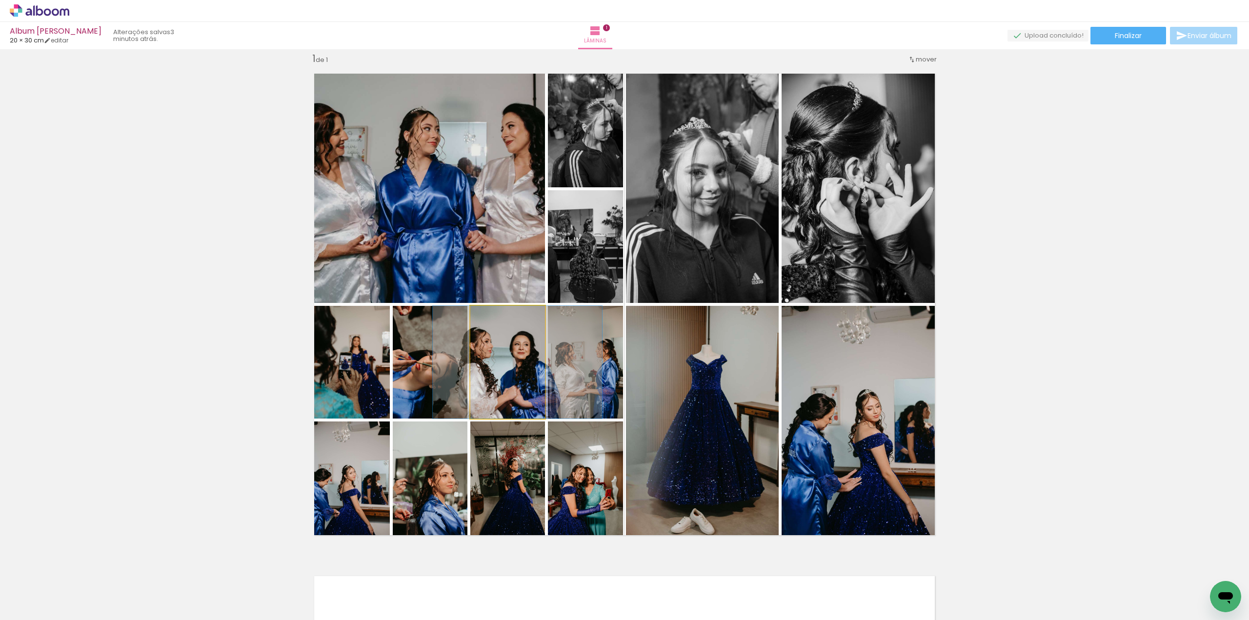
drag, startPoint x: 503, startPoint y: 377, endPoint x: 513, endPoint y: 374, distance: 10.2
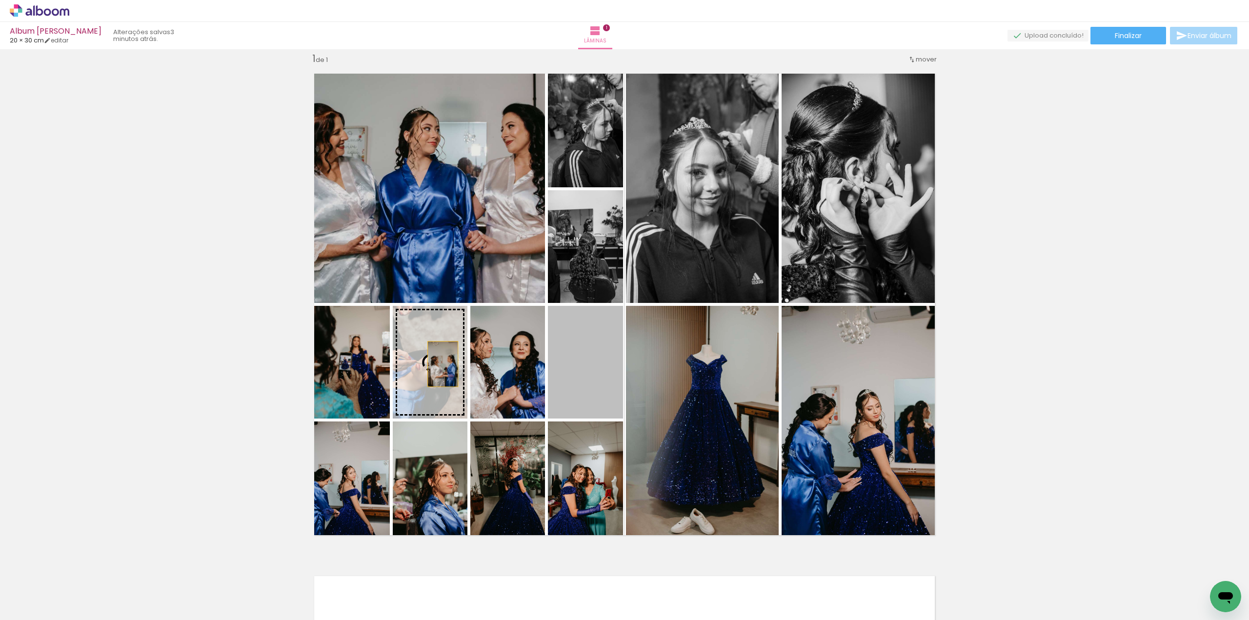
drag, startPoint x: 597, startPoint y: 376, endPoint x: 439, endPoint y: 364, distance: 159.0
click at [0, 0] on slot at bounding box center [0, 0] width 0 height 0
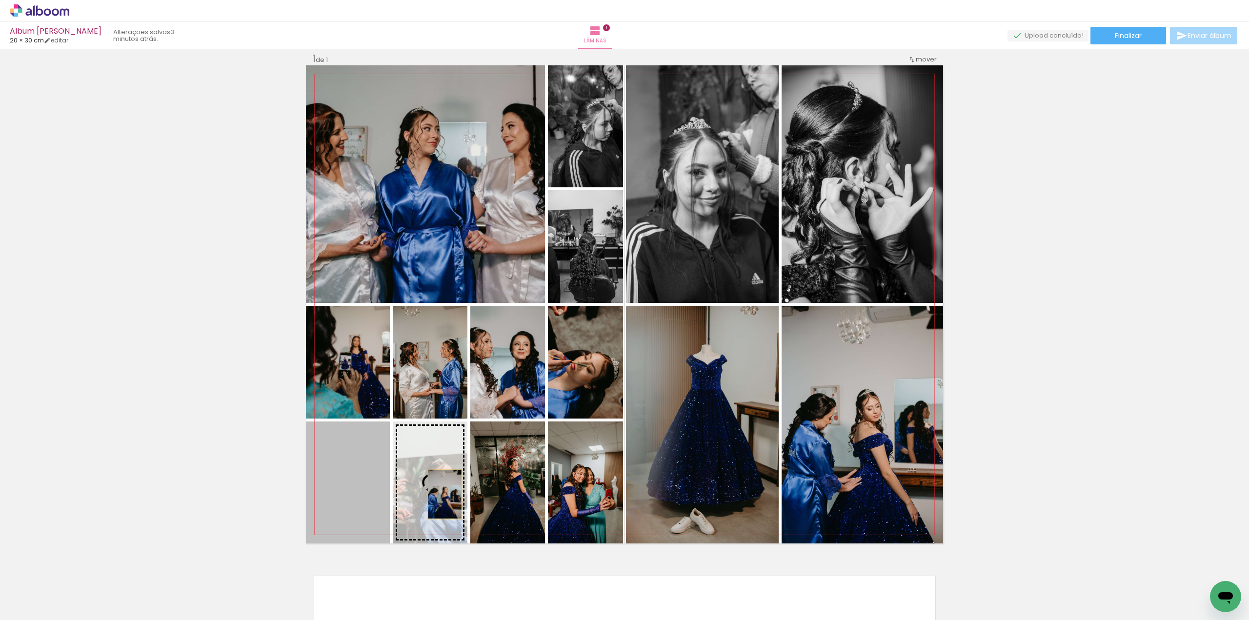
drag, startPoint x: 353, startPoint y: 485, endPoint x: 441, endPoint y: 494, distance: 88.7
click at [0, 0] on slot at bounding box center [0, 0] width 0 height 0
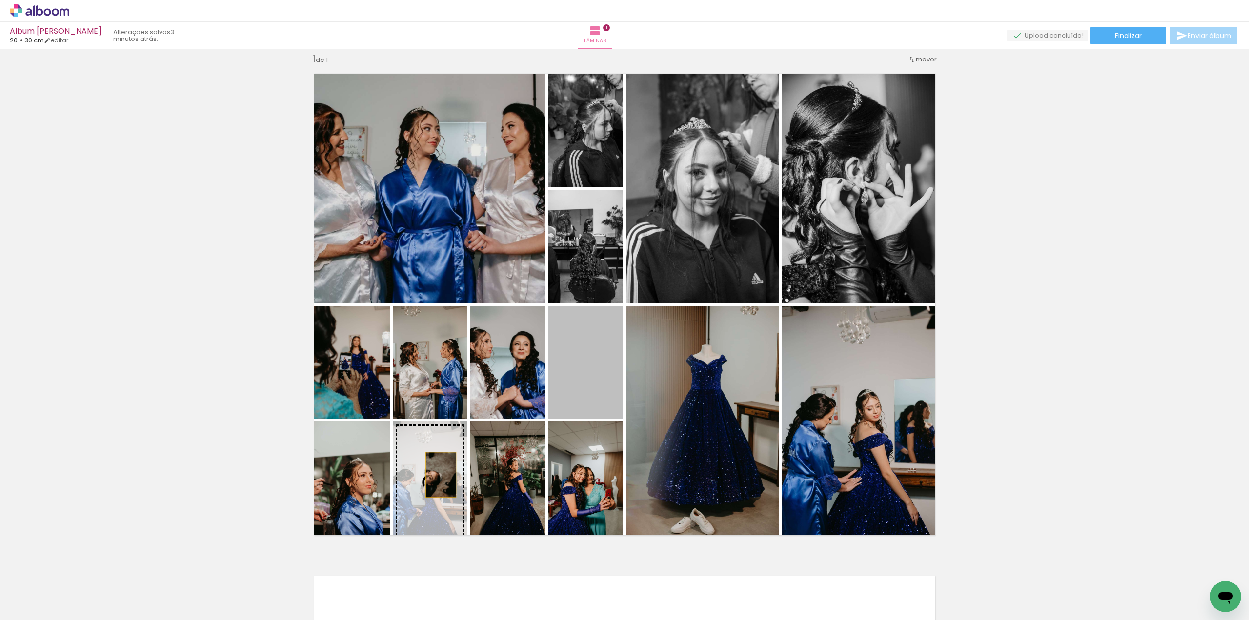
drag, startPoint x: 577, startPoint y: 382, endPoint x: 437, endPoint y: 475, distance: 167.5
click at [0, 0] on slot at bounding box center [0, 0] width 0 height 0
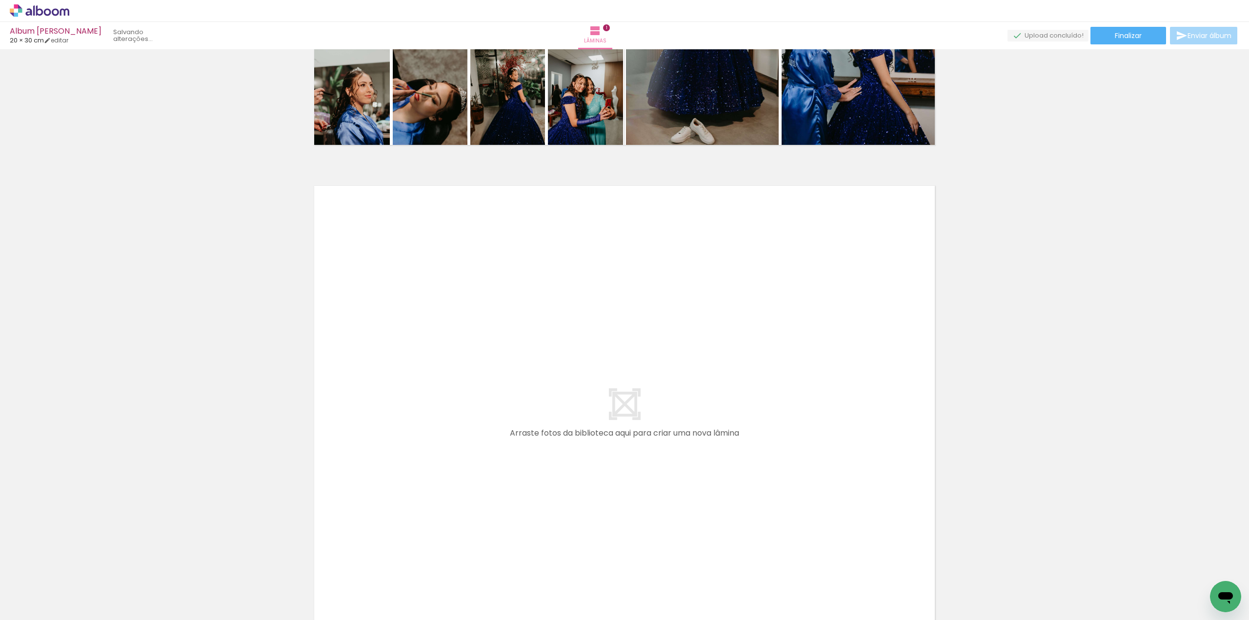
scroll to position [0, 655]
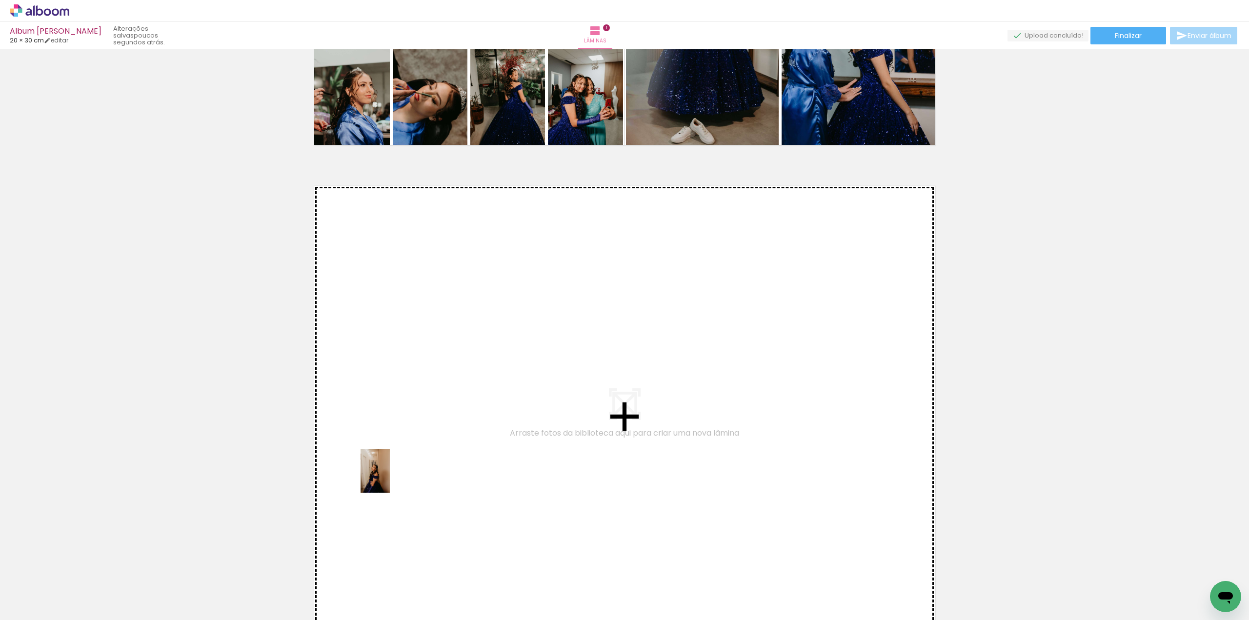
drag, startPoint x: 276, startPoint y: 592, endPoint x: 390, endPoint y: 478, distance: 161.1
click at [390, 478] on quentale-workspace at bounding box center [624, 310] width 1249 height 620
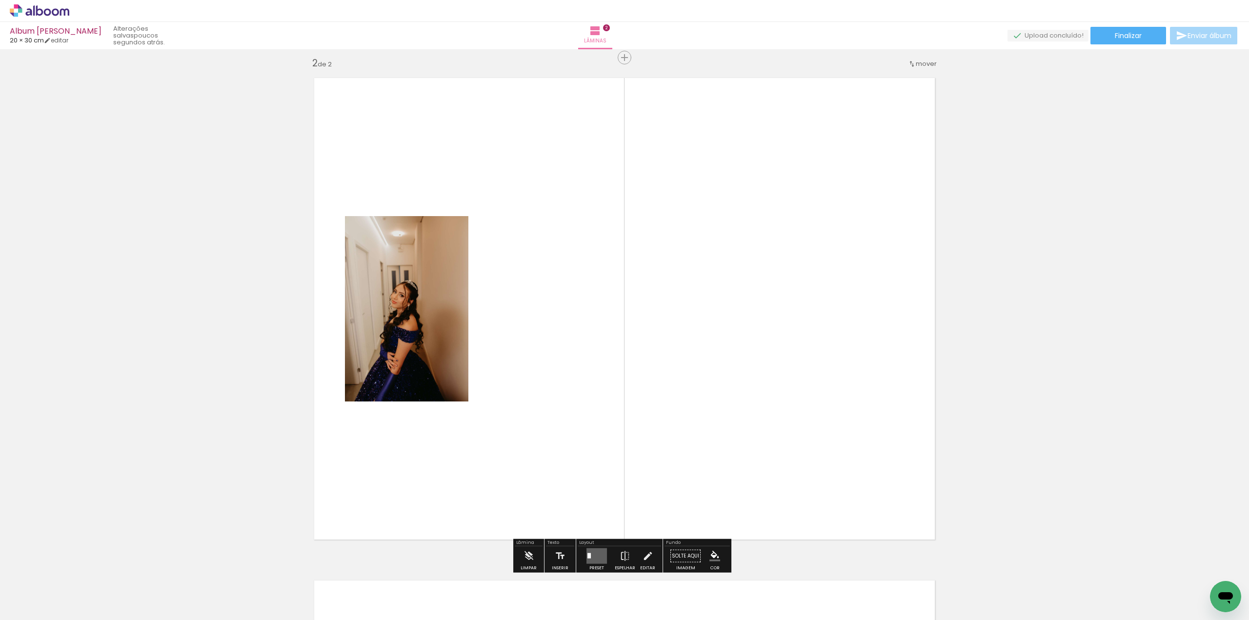
scroll to position [515, 0]
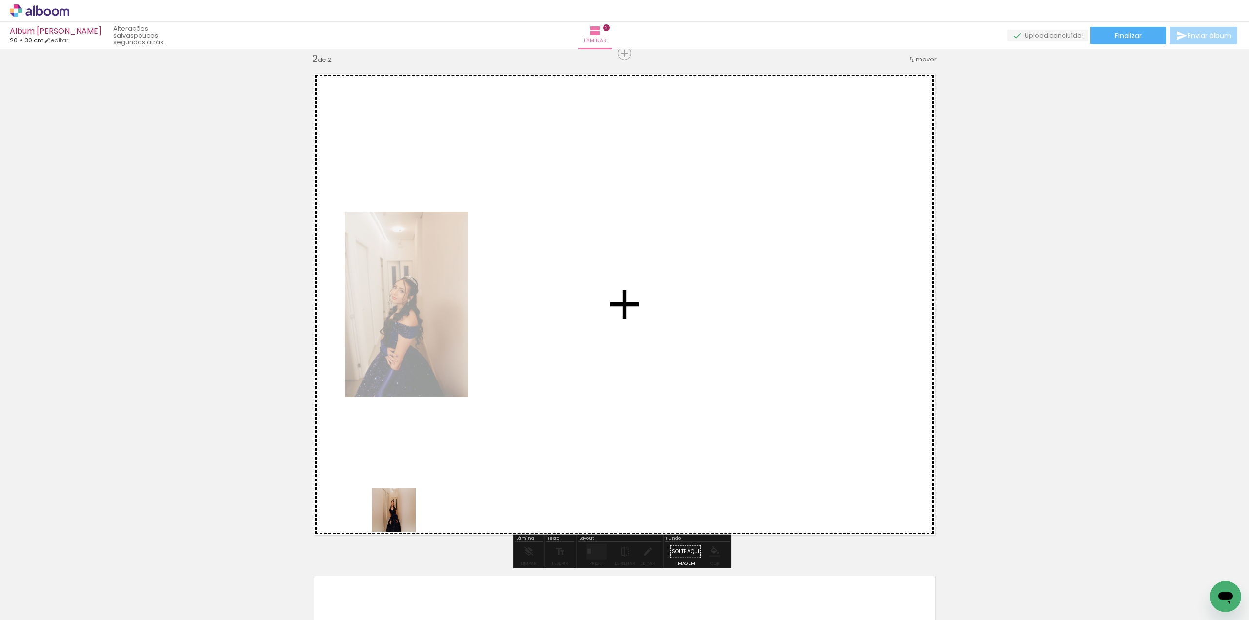
drag, startPoint x: 324, startPoint y: 594, endPoint x: 420, endPoint y: 489, distance: 141.9
click at [420, 489] on quentale-workspace at bounding box center [624, 310] width 1249 height 620
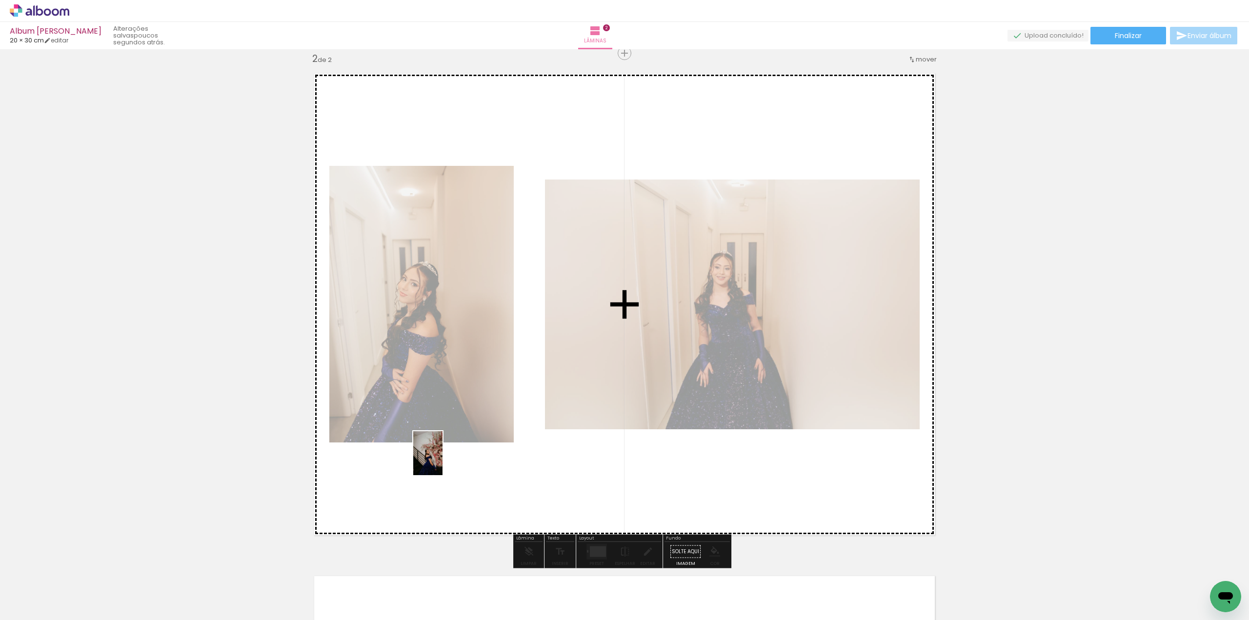
drag, startPoint x: 382, startPoint y: 599, endPoint x: 443, endPoint y: 459, distance: 152.5
click at [443, 459] on quentale-workspace at bounding box center [624, 310] width 1249 height 620
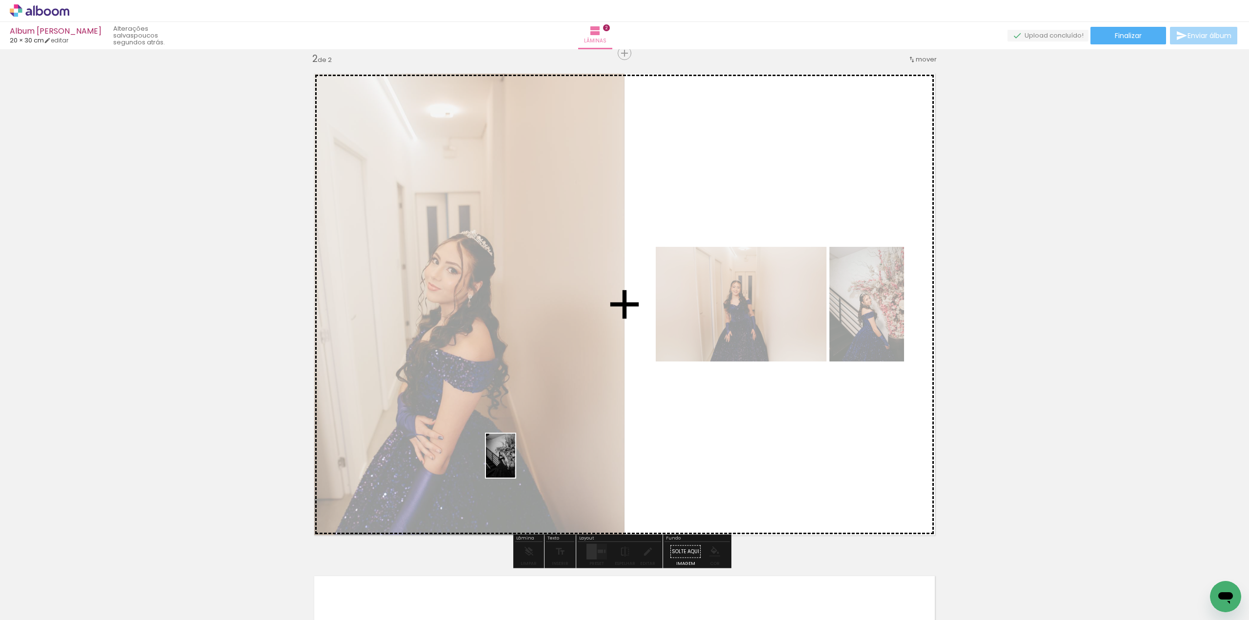
drag, startPoint x: 432, startPoint y: 592, endPoint x: 515, endPoint y: 460, distance: 155.6
click at [516, 460] on quentale-workspace at bounding box center [624, 310] width 1249 height 620
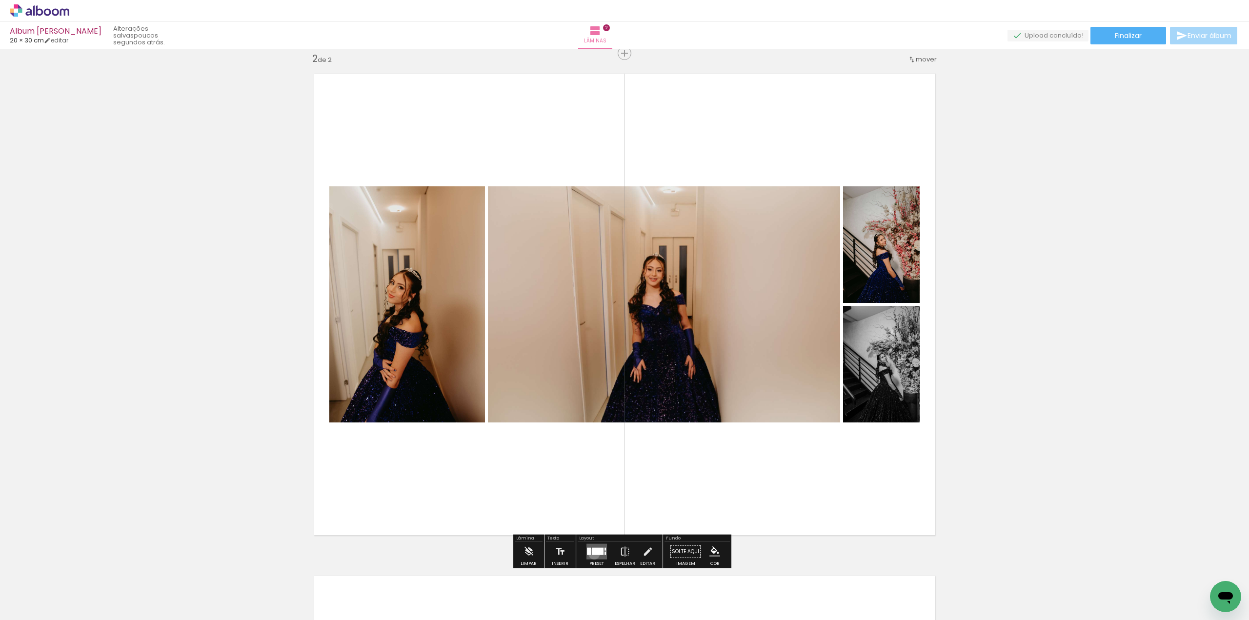
click at [592, 553] on div at bounding box center [598, 551] width 12 height 7
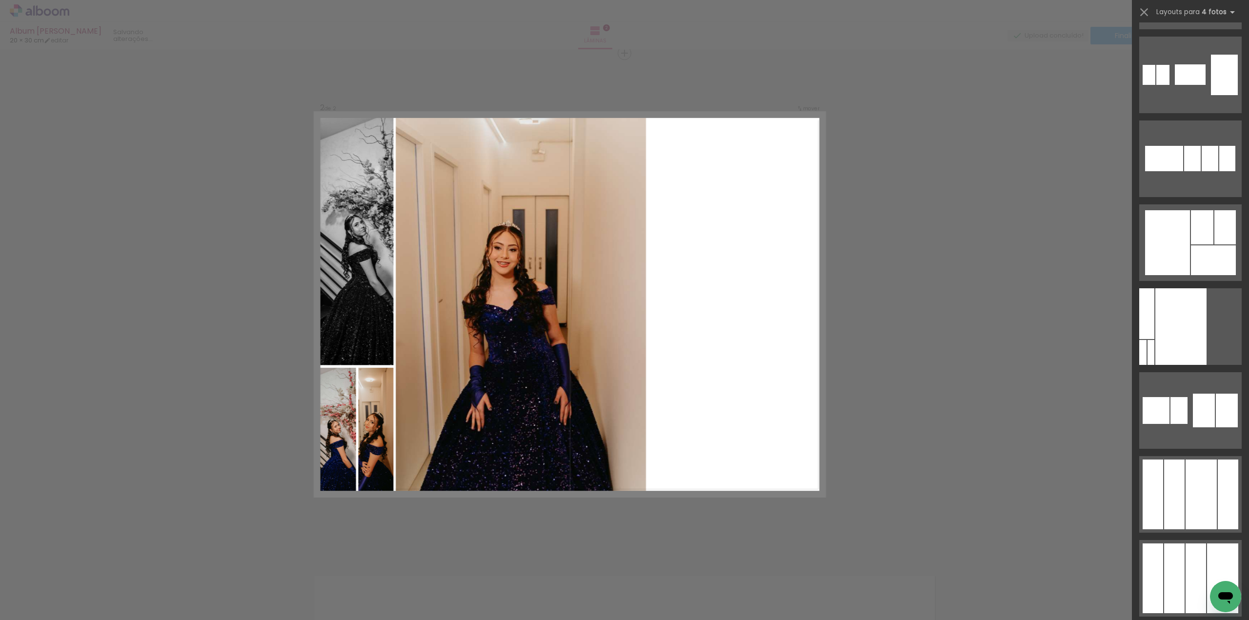
scroll to position [5414, 0]
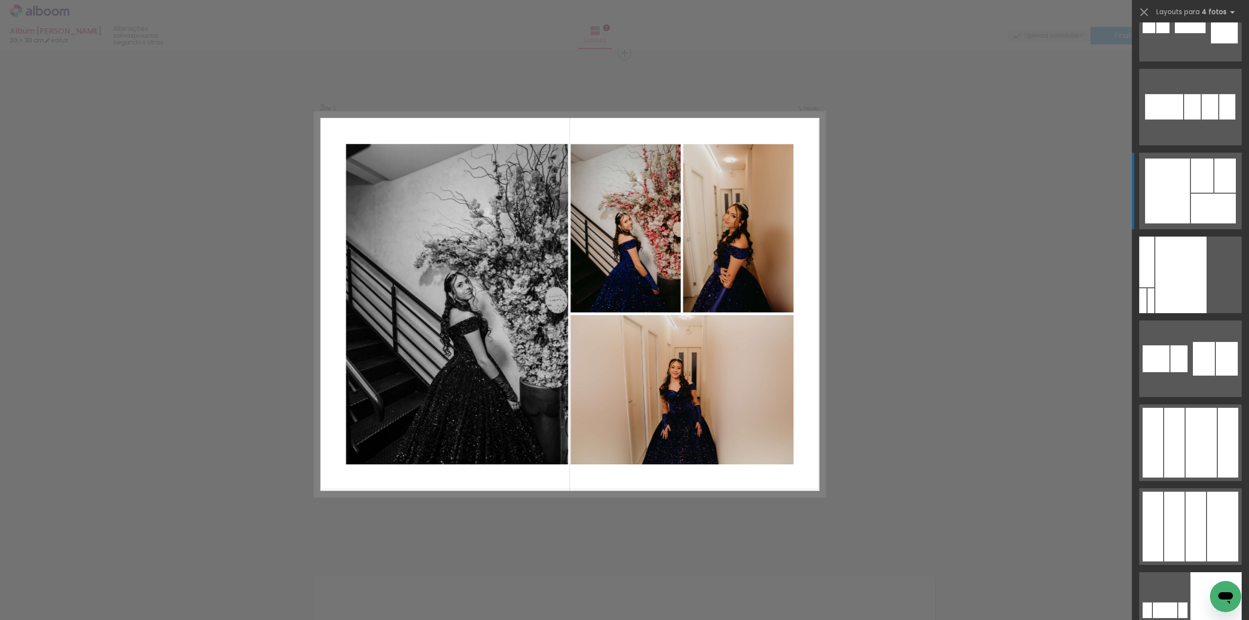
click at [1206, 200] on div at bounding box center [1213, 209] width 45 height 30
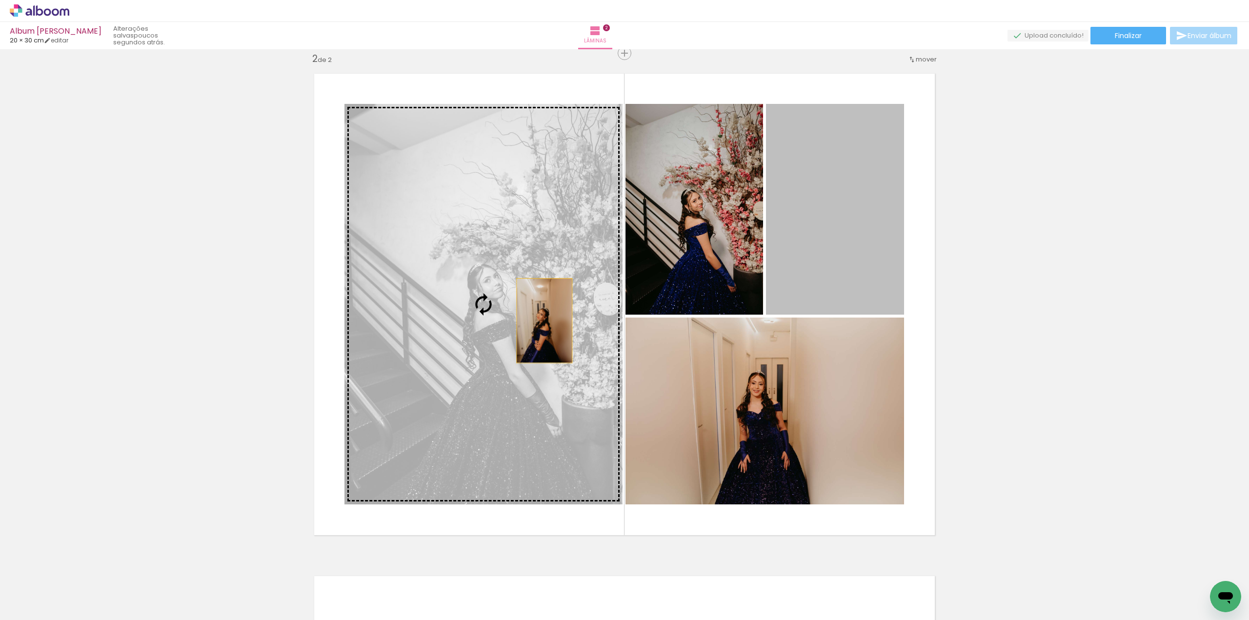
drag, startPoint x: 801, startPoint y: 223, endPoint x: 540, endPoint y: 318, distance: 277.4
click at [0, 0] on slot at bounding box center [0, 0] width 0 height 0
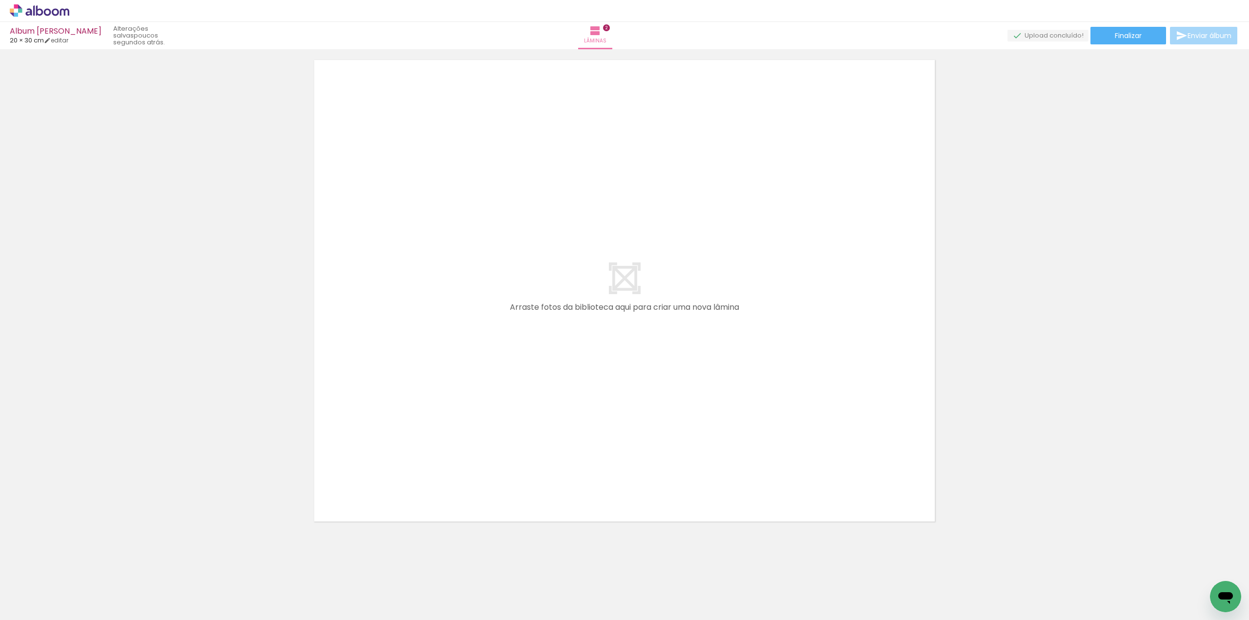
scroll to position [1035, 0]
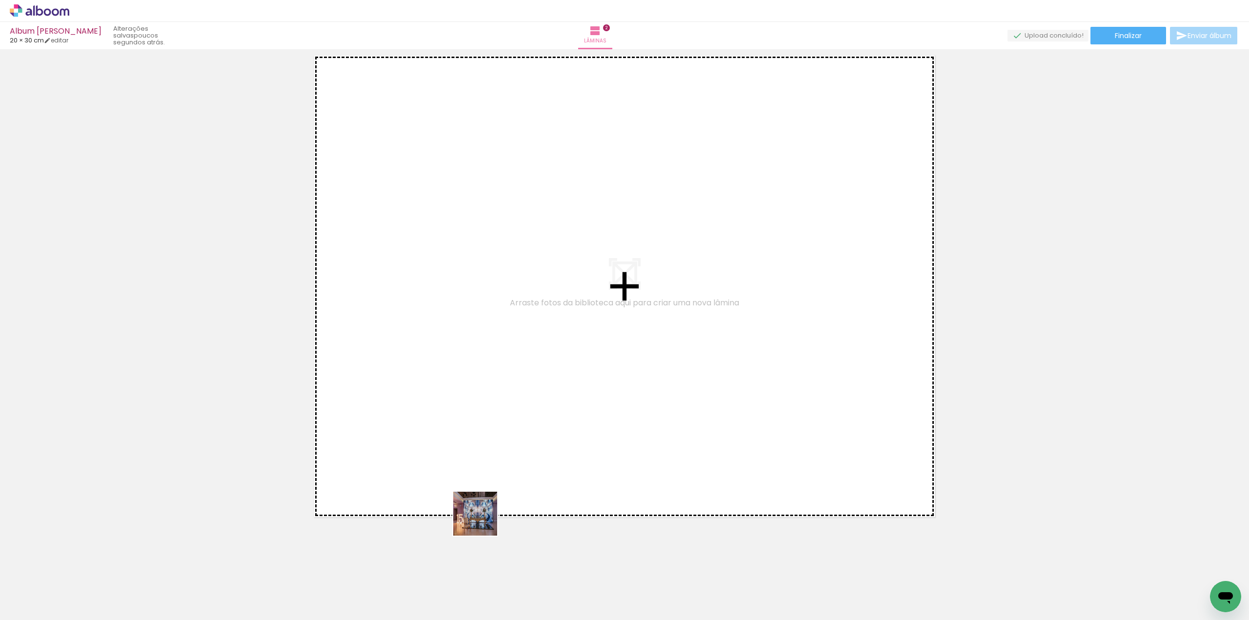
drag, startPoint x: 480, startPoint y: 583, endPoint x: 505, endPoint y: 441, distance: 144.1
click at [487, 385] on quentale-workspace at bounding box center [624, 310] width 1249 height 620
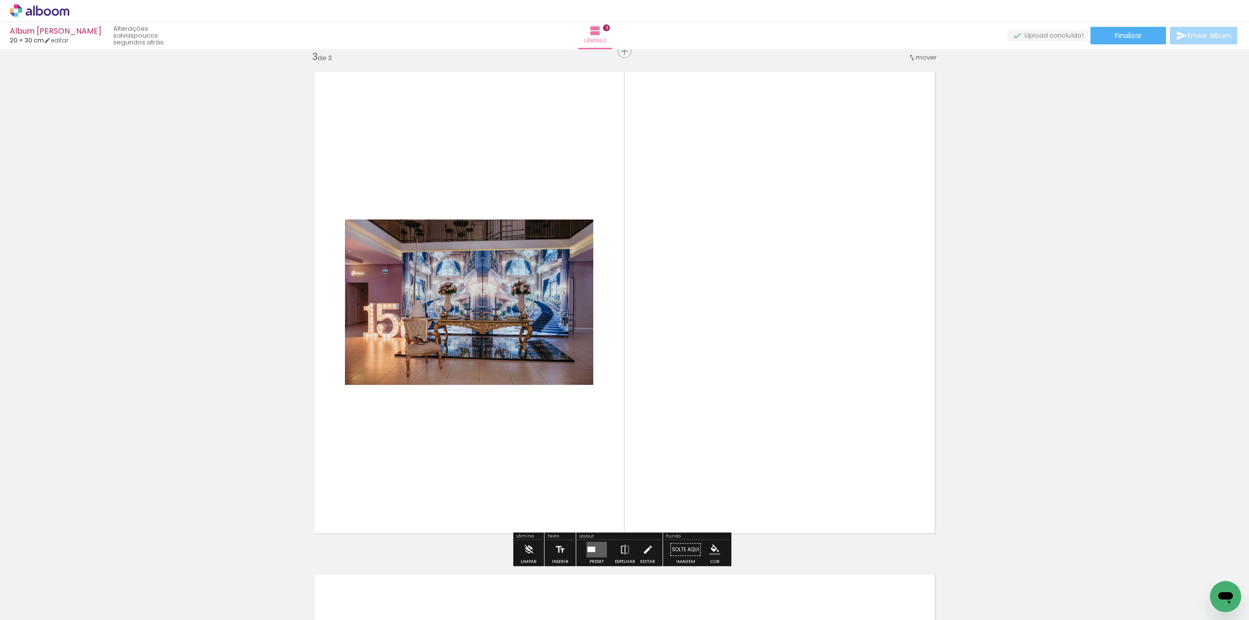
scroll to position [1017, 0]
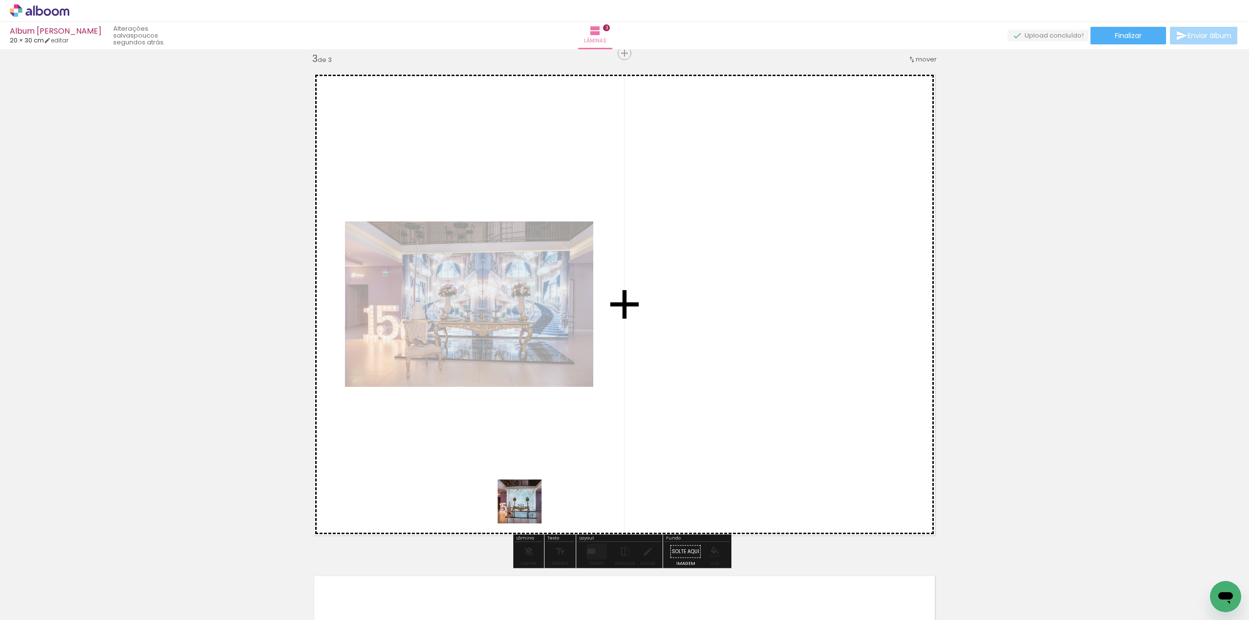
drag, startPoint x: 538, startPoint y: 588, endPoint x: 519, endPoint y: 462, distance: 127.3
click at [519, 462] on quentale-workspace at bounding box center [624, 310] width 1249 height 620
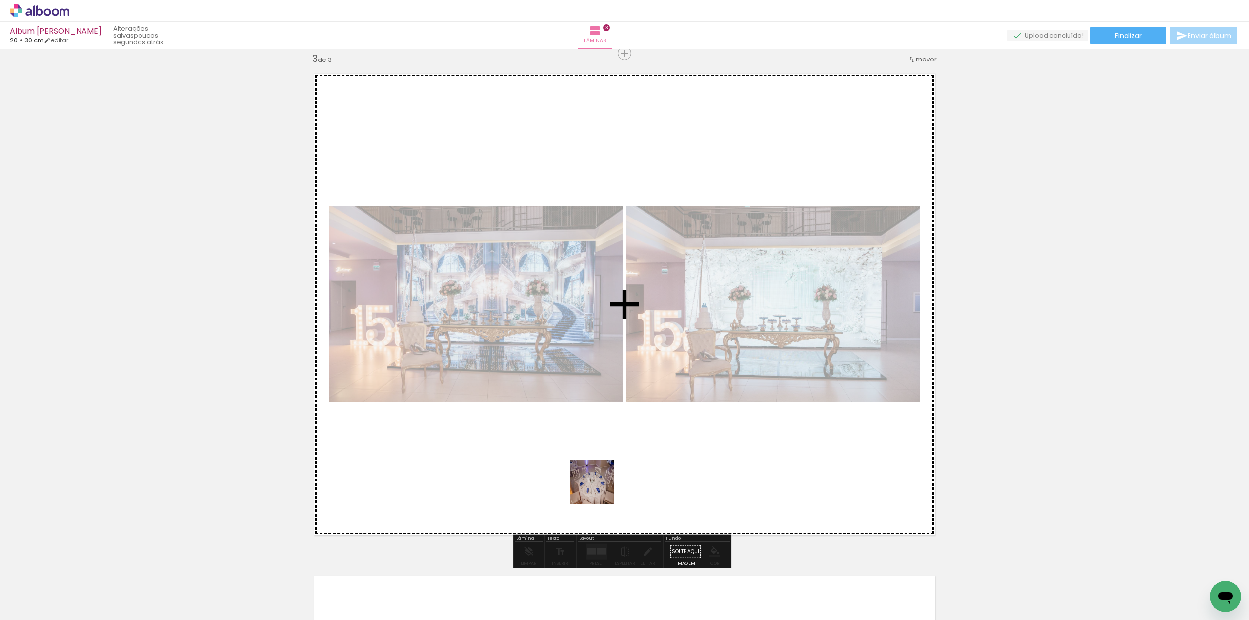
drag, startPoint x: 599, startPoint y: 596, endPoint x: 594, endPoint y: 449, distance: 146.4
click at [594, 449] on quentale-workspace at bounding box center [624, 310] width 1249 height 620
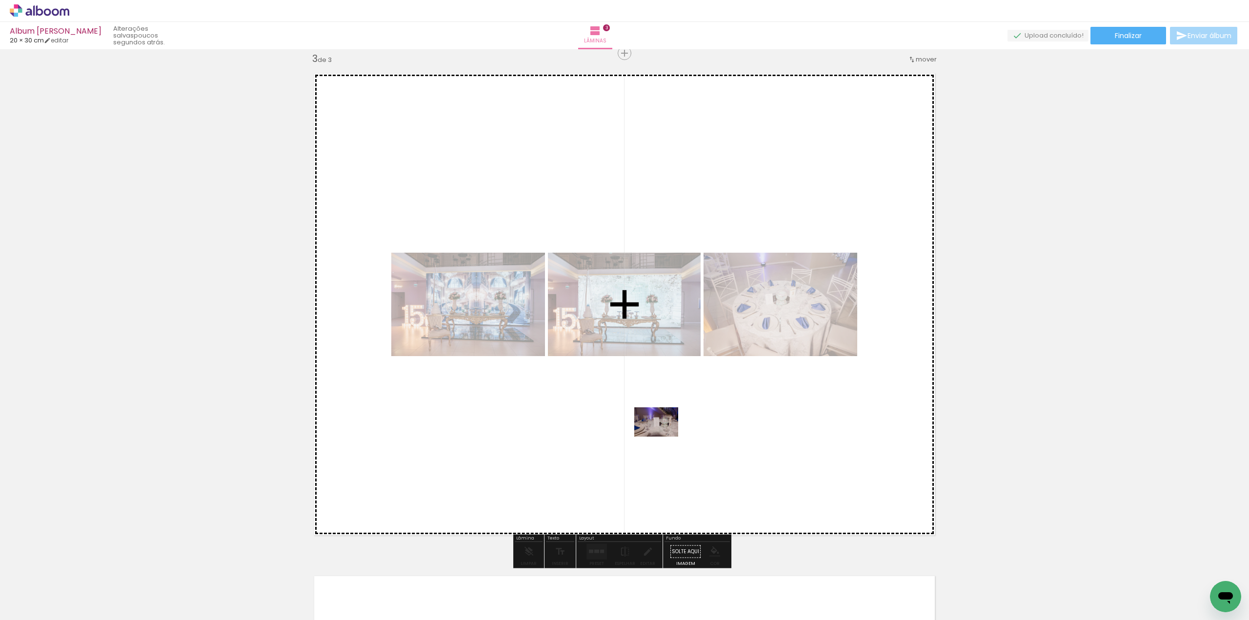
drag, startPoint x: 654, startPoint y: 597, endPoint x: 663, endPoint y: 437, distance: 160.8
click at [663, 437] on quentale-workspace at bounding box center [624, 310] width 1249 height 620
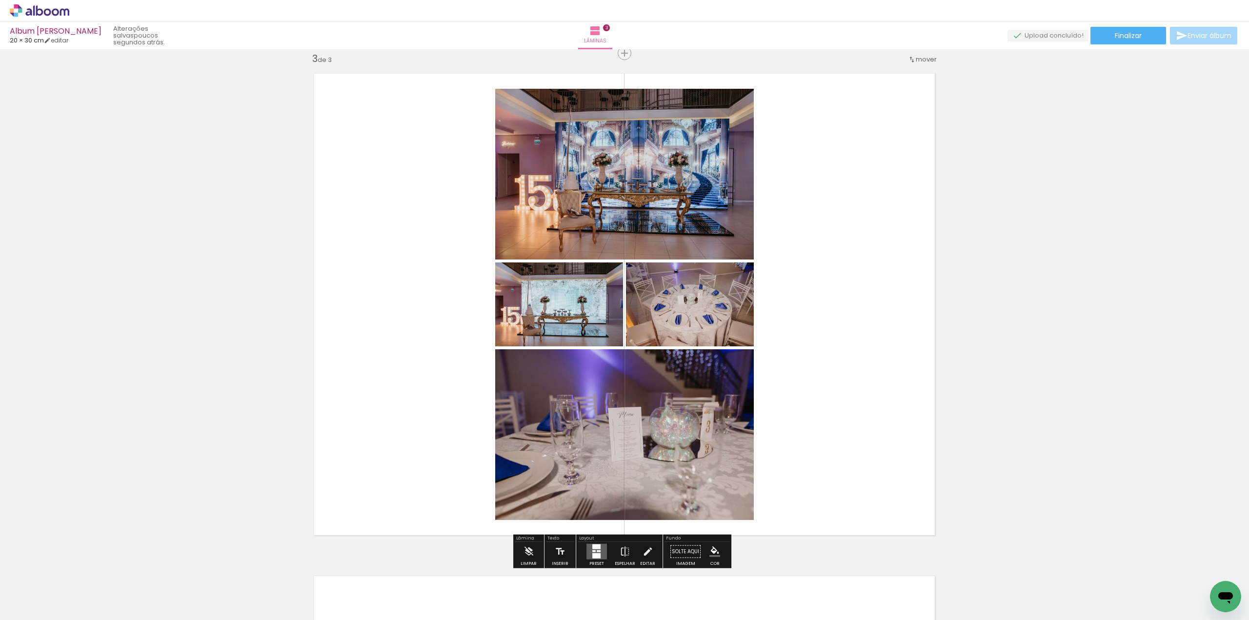
click at [598, 550] on div at bounding box center [599, 551] width 4 height 2
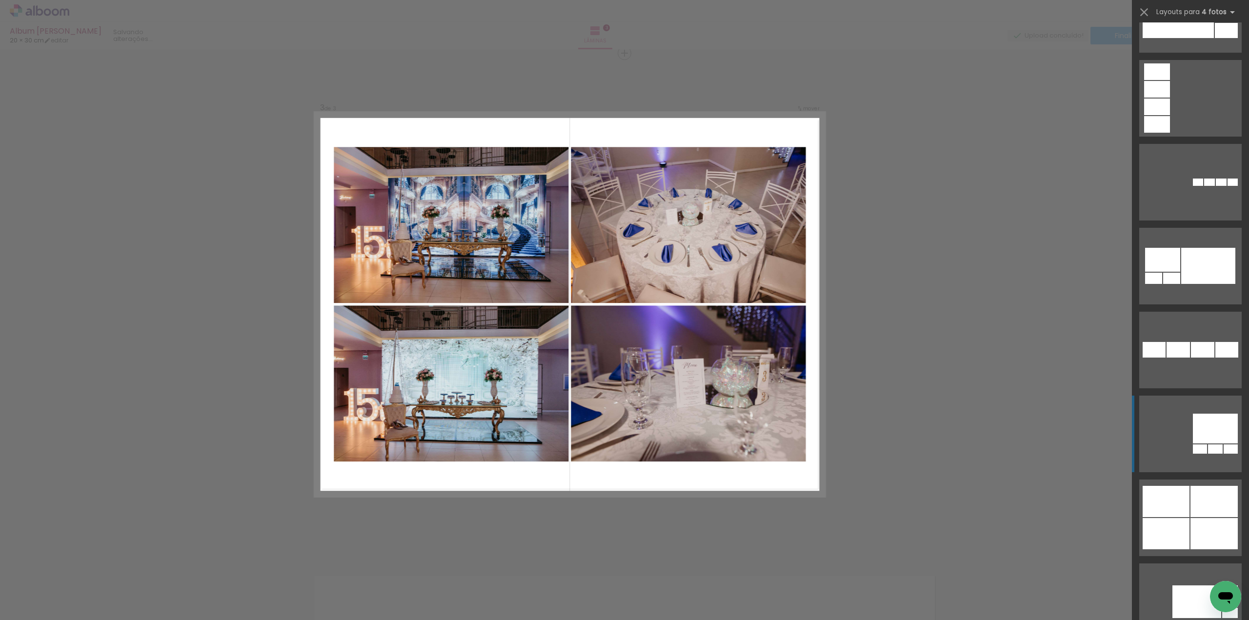
scroll to position [3268, 0]
